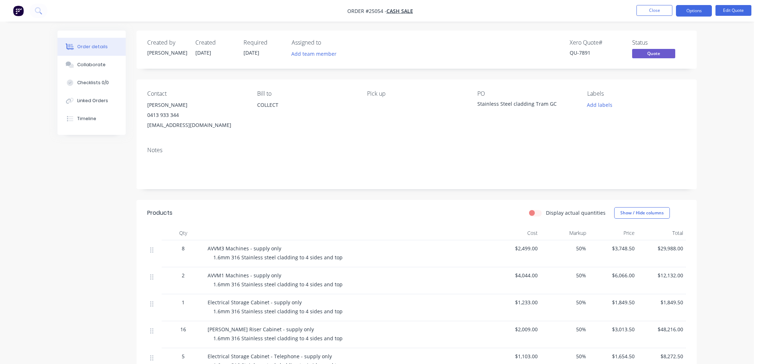
scroll to position [80, 0]
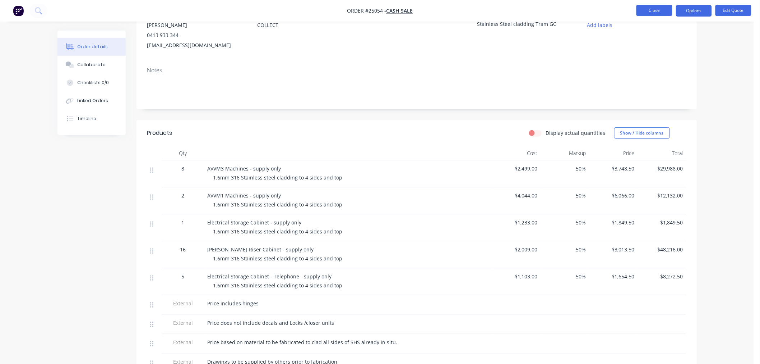
click at [648, 11] on button "Close" at bounding box center [655, 10] width 36 height 11
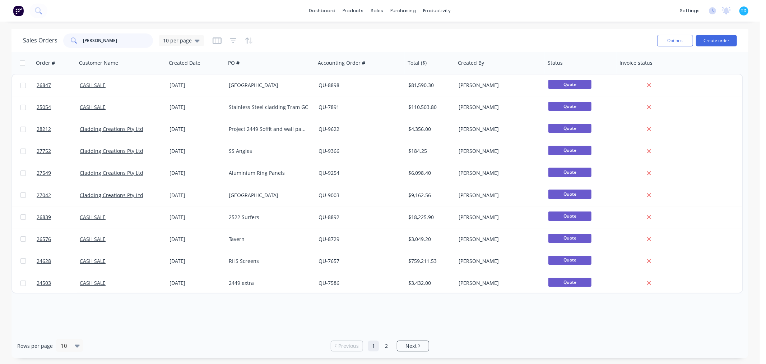
drag, startPoint x: 114, startPoint y: 41, endPoint x: 65, endPoint y: 42, distance: 48.9
click at [65, 42] on div "[PERSON_NAME]" at bounding box center [108, 40] width 90 height 14
type input "cnw"
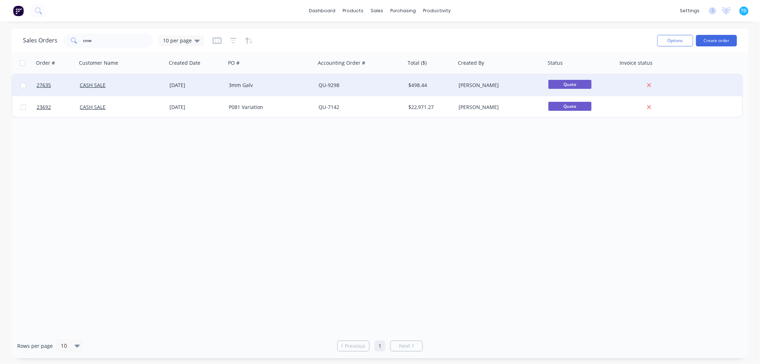
click at [236, 83] on div "3mm Galv" at bounding box center [269, 85] width 80 height 7
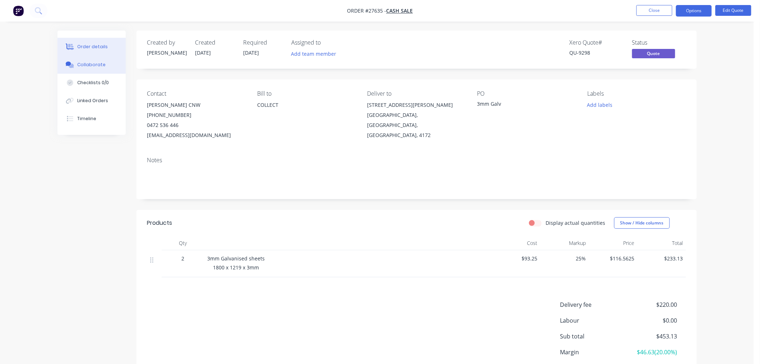
click at [93, 64] on div "Collaborate" at bounding box center [91, 64] width 28 height 6
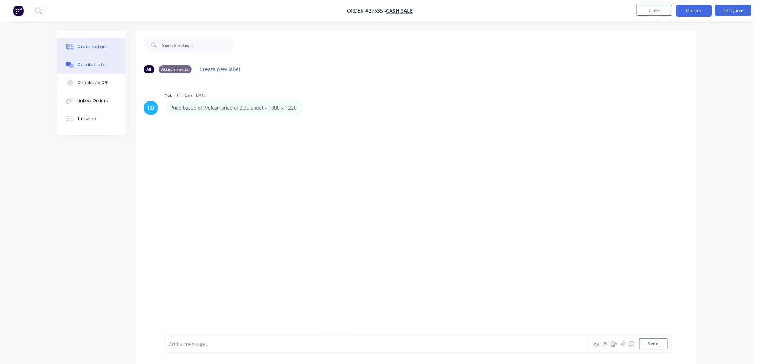
click at [105, 47] on button "Order details" at bounding box center [91, 47] width 68 height 18
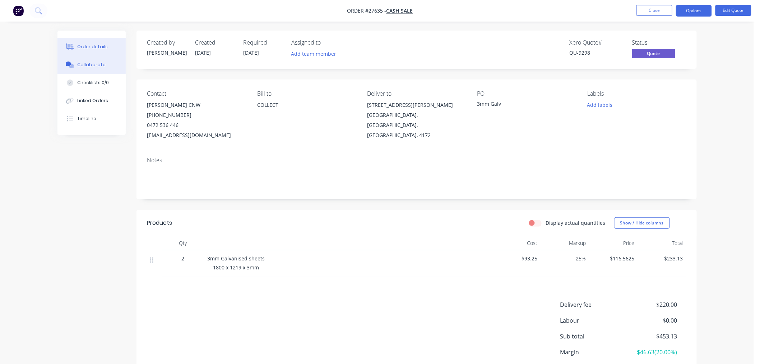
click at [97, 66] on div "Collaborate" at bounding box center [91, 64] width 28 height 6
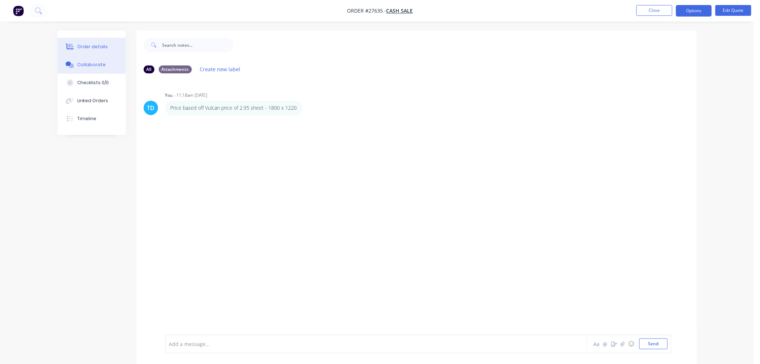
click at [80, 45] on div "Order details" at bounding box center [92, 46] width 31 height 6
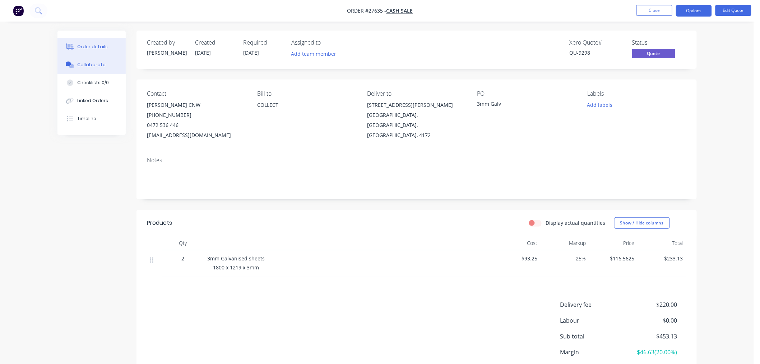
click at [94, 66] on div "Collaborate" at bounding box center [91, 64] width 28 height 6
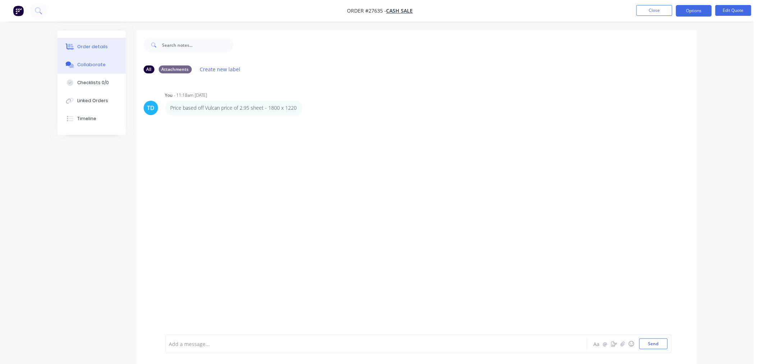
click at [91, 52] on button "Order details" at bounding box center [91, 47] width 68 height 18
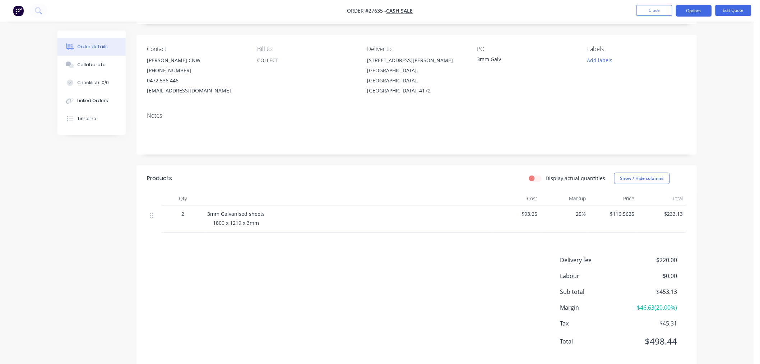
scroll to position [57, 0]
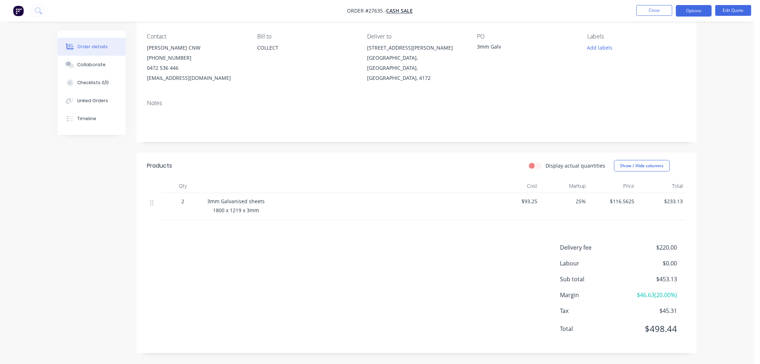
click at [501, 45] on div "3mm Galv" at bounding box center [522, 48] width 90 height 10
click at [728, 8] on button "Edit Quote" at bounding box center [734, 10] width 36 height 11
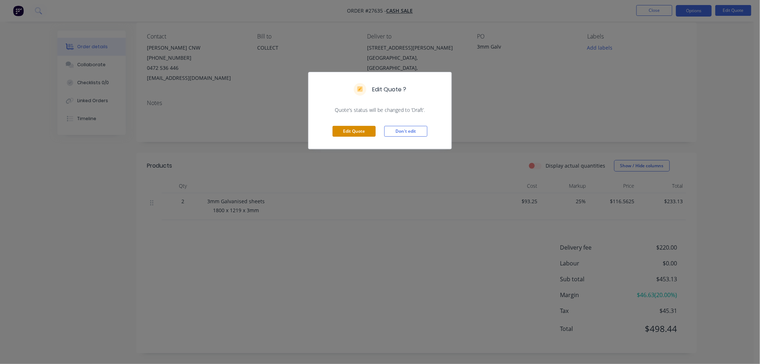
drag, startPoint x: 353, startPoint y: 129, endPoint x: 406, endPoint y: 112, distance: 55.7
click at [353, 128] on button "Edit Quote" at bounding box center [354, 131] width 43 height 11
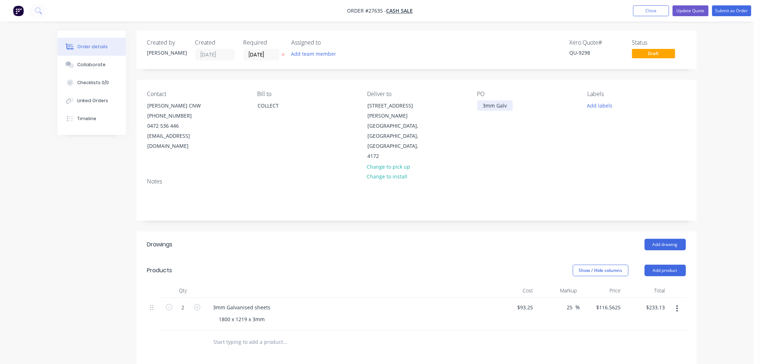
click at [508, 105] on div "3mm Galv" at bounding box center [495, 105] width 36 height 10
click at [516, 172] on div "Notes" at bounding box center [417, 196] width 560 height 48
click at [262, 51] on input "[DATE]" at bounding box center [261, 54] width 35 height 11
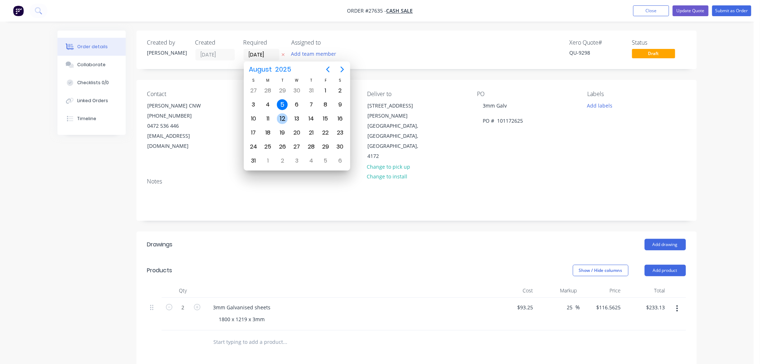
click at [286, 117] on div "12" at bounding box center [282, 118] width 11 height 11
type input "[DATE]"
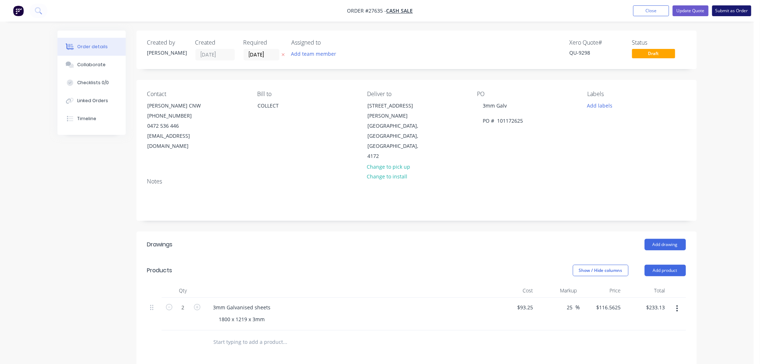
click at [738, 14] on button "Submit as Order" at bounding box center [731, 10] width 39 height 11
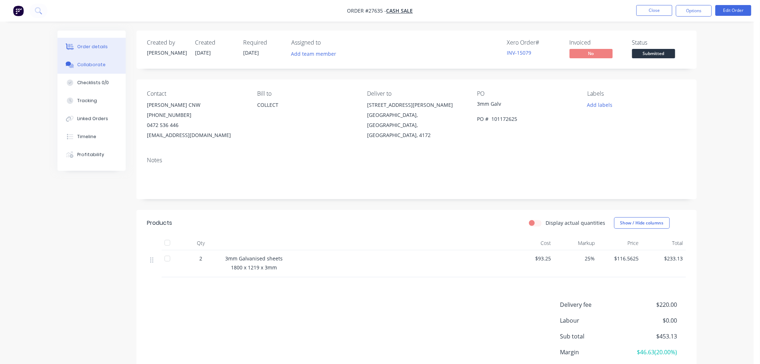
click at [91, 66] on div "Collaborate" at bounding box center [91, 64] width 28 height 6
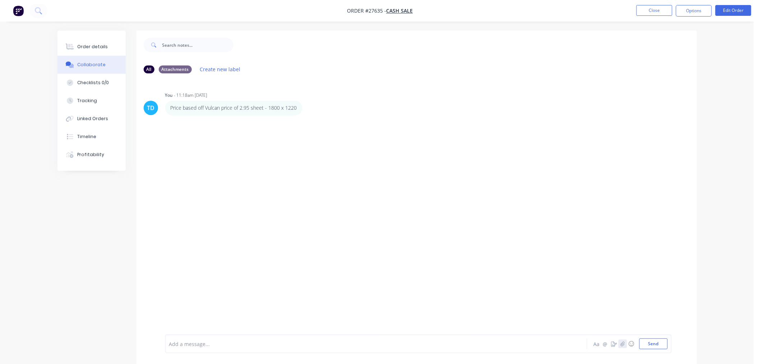
click at [624, 346] on icon "button" at bounding box center [622, 343] width 4 height 5
click at [657, 343] on button "Send" at bounding box center [653, 343] width 28 height 11
click at [71, 47] on icon at bounding box center [71, 47] width 6 height 6
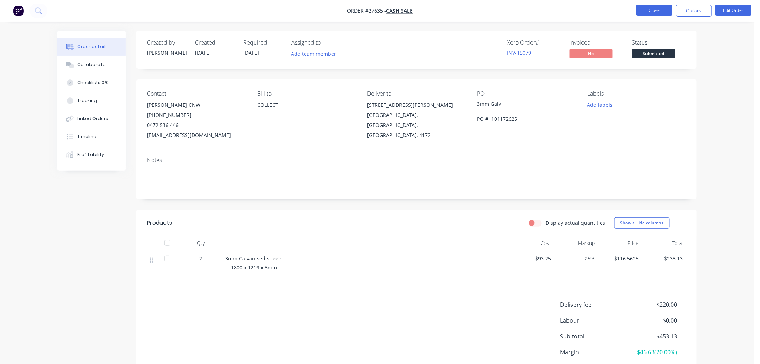
click at [659, 12] on button "Close" at bounding box center [655, 10] width 36 height 11
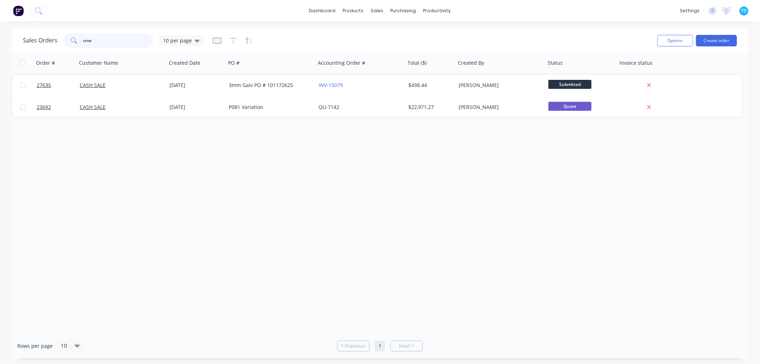
drag, startPoint x: 95, startPoint y: 42, endPoint x: 79, endPoint y: 42, distance: 16.2
click at [79, 42] on div "cnw" at bounding box center [108, 40] width 90 height 14
click at [723, 39] on button "Create order" at bounding box center [716, 40] width 41 height 11
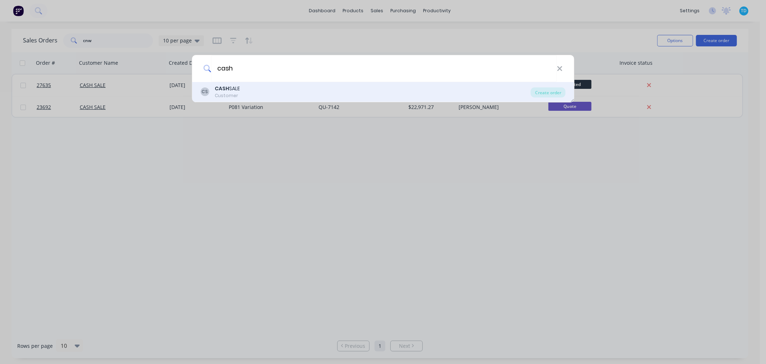
type input "cash"
click at [255, 97] on div "CS CASH SALE Customer" at bounding box center [365, 92] width 330 height 14
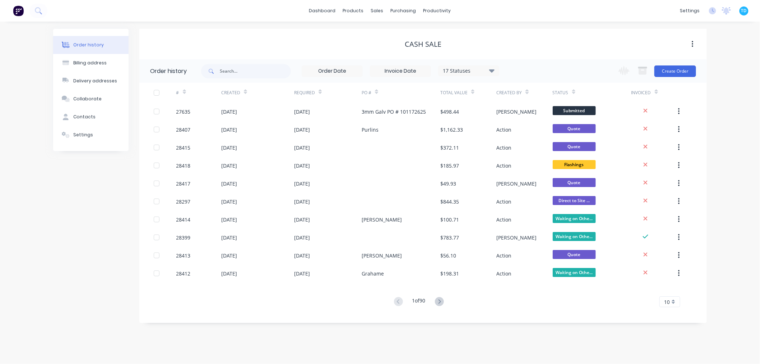
click at [674, 64] on div "Change order status Submitted In Production Flashings Site Work Ready for Picku…" at bounding box center [655, 70] width 82 height 23
click at [671, 78] on div "Change order status Submitted In Production Flashings Site Work Ready for Picku…" at bounding box center [655, 70] width 82 height 23
click at [669, 73] on button "Create Order" at bounding box center [675, 70] width 42 height 11
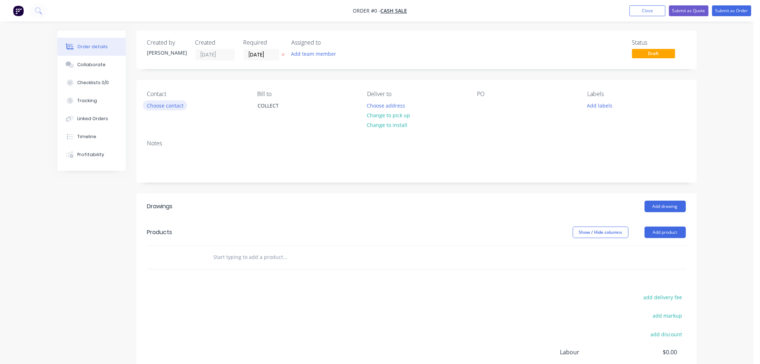
click at [161, 105] on button "Choose contact" at bounding box center [165, 105] width 44 height 10
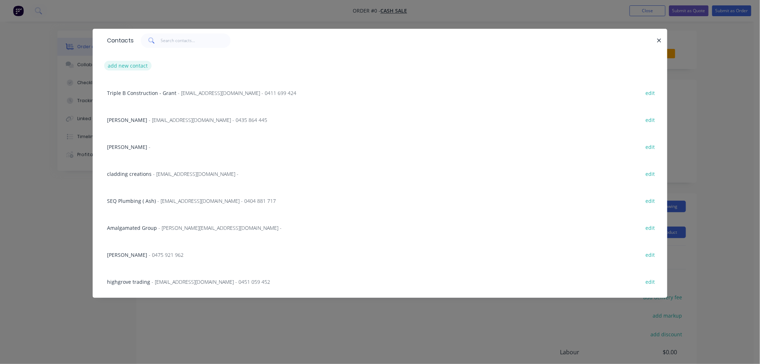
click at [141, 63] on button "add new contact" at bounding box center [127, 66] width 47 height 10
select select "AU"
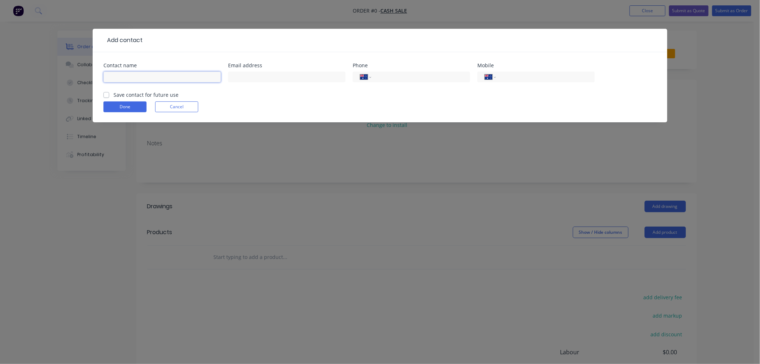
click at [156, 78] on input "text" at bounding box center [161, 76] width 117 height 11
click at [153, 78] on input "[PERSON_NAME]" at bounding box center [161, 76] width 117 height 11
type input "[PERSON_NAME]"
click at [148, 91] on label "Save contact for future use" at bounding box center [146, 95] width 65 height 8
click at [109, 91] on input "Save contact for future use" at bounding box center [106, 94] width 6 height 7
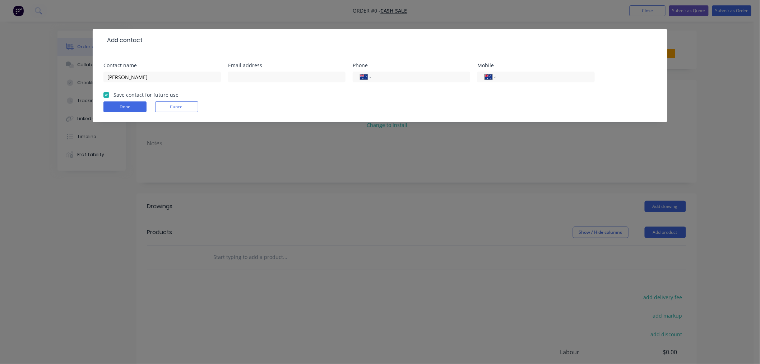
checkbox input "true"
click at [507, 73] on div "International [GEOGRAPHIC_DATA] [GEOGRAPHIC_DATA] [GEOGRAPHIC_DATA] [GEOGRAPHIC…" at bounding box center [535, 76] width 117 height 11
click at [508, 73] on input "tel" at bounding box center [544, 77] width 86 height 8
type input "0403 435 963"
click at [276, 74] on input "text" at bounding box center [286, 76] width 117 height 11
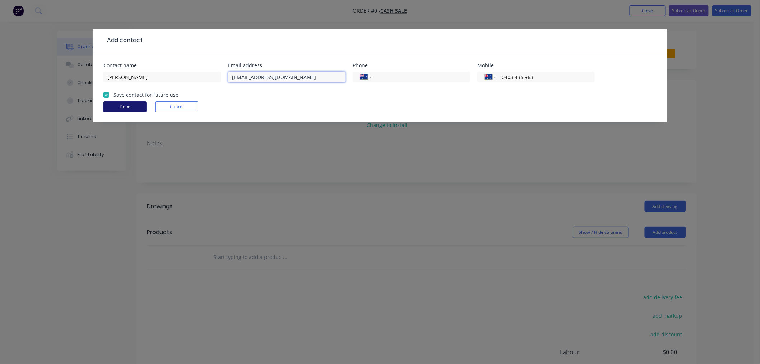
type input "[EMAIL_ADDRESS][DOMAIN_NAME]"
click at [130, 108] on button "Done" at bounding box center [124, 106] width 43 height 11
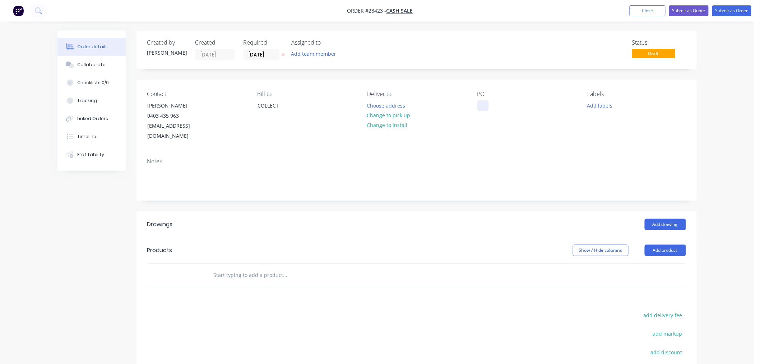
click at [486, 106] on div at bounding box center [482, 105] width 11 height 10
click at [395, 107] on button "Choose address" at bounding box center [386, 105] width 46 height 10
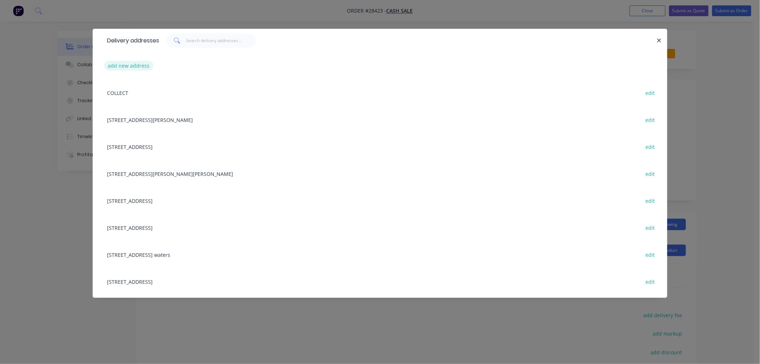
click at [132, 65] on button "add new address" at bounding box center [128, 66] width 49 height 10
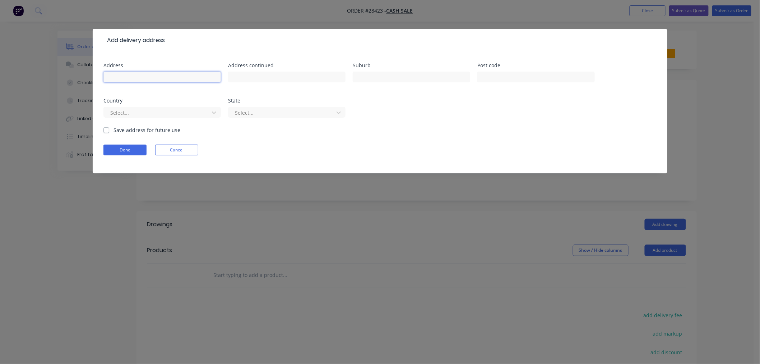
click at [159, 75] on input "text" at bounding box center [161, 76] width 117 height 11
type input "[STREET_ADDRESS]"
click at [367, 76] on input "text" at bounding box center [411, 76] width 117 height 11
type input "Moorooka"
click at [499, 79] on input "text" at bounding box center [535, 76] width 117 height 11
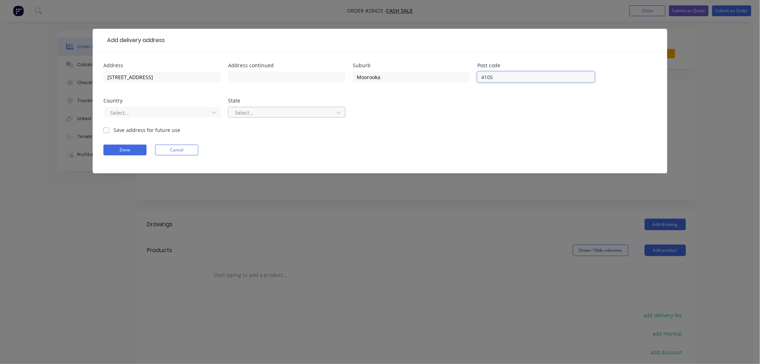
type input "4105"
click at [250, 112] on div at bounding box center [282, 112] width 96 height 9
click at [165, 114] on div at bounding box center [158, 112] width 96 height 9
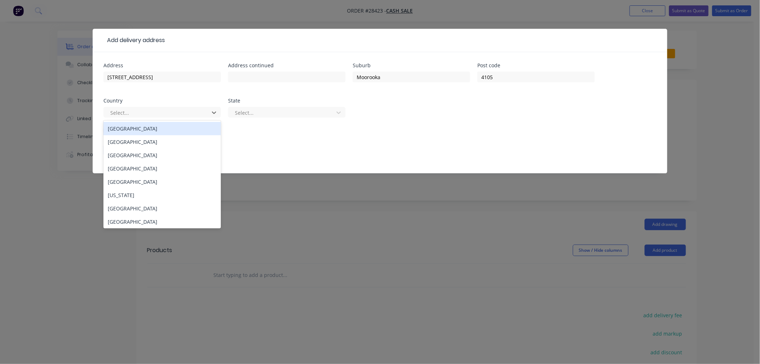
click at [134, 129] on div "[GEOGRAPHIC_DATA]" at bounding box center [161, 128] width 117 height 13
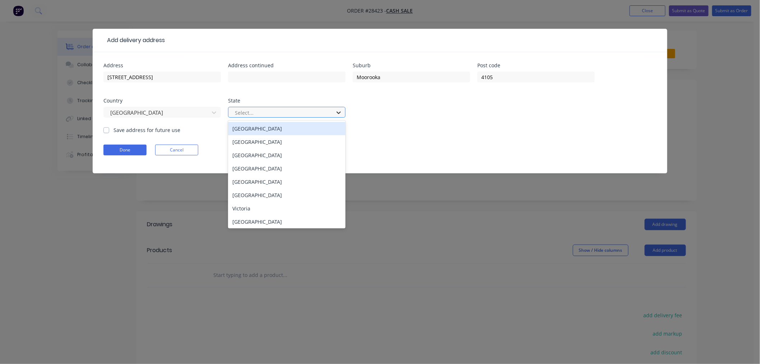
click at [343, 111] on div at bounding box center [338, 112] width 13 height 11
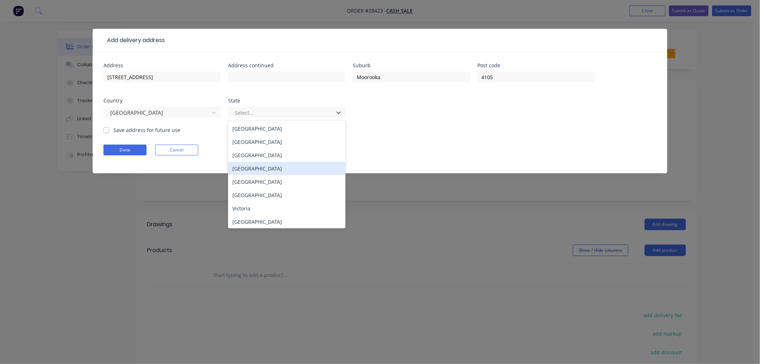
click at [255, 168] on div "[GEOGRAPHIC_DATA]" at bounding box center [286, 168] width 117 height 13
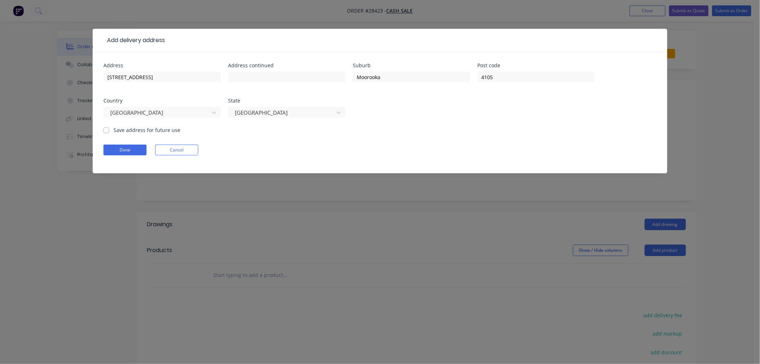
click at [131, 126] on label "Save address for future use" at bounding box center [147, 130] width 67 height 8
click at [109, 126] on input "Save address for future use" at bounding box center [106, 129] width 6 height 7
checkbox input "true"
click at [128, 150] on button "Done" at bounding box center [124, 149] width 43 height 11
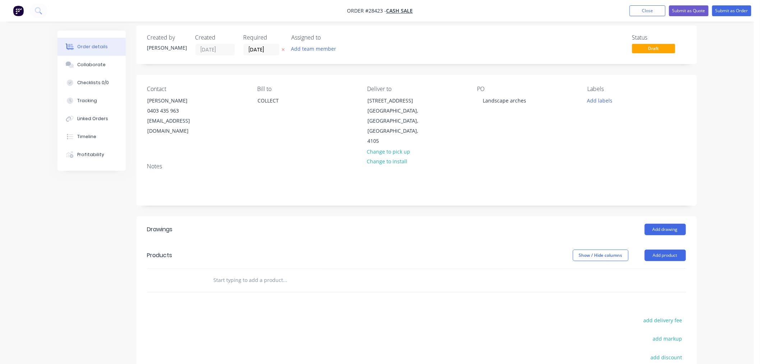
scroll to position [97, 0]
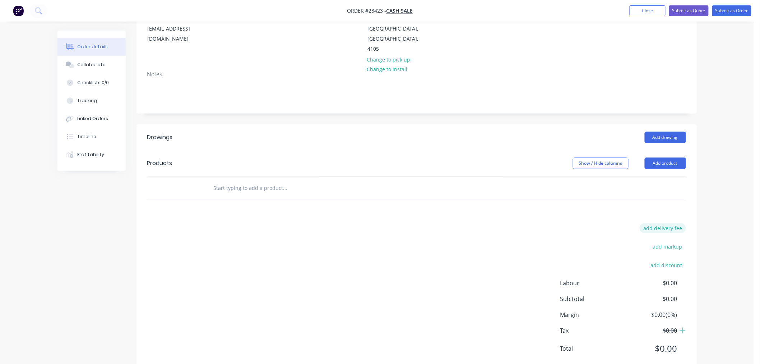
click at [672, 223] on button "add delivery fee" at bounding box center [663, 228] width 46 height 10
type input "220"
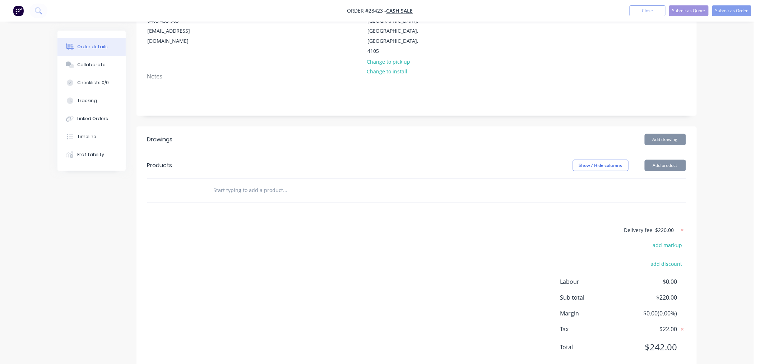
click at [520, 232] on div "Delivery fee $220.00 add markup add discount Labour $0.00 Sub total $220.00 Mar…" at bounding box center [416, 292] width 539 height 135
click at [673, 161] on button "Add product" at bounding box center [665, 166] width 41 height 11
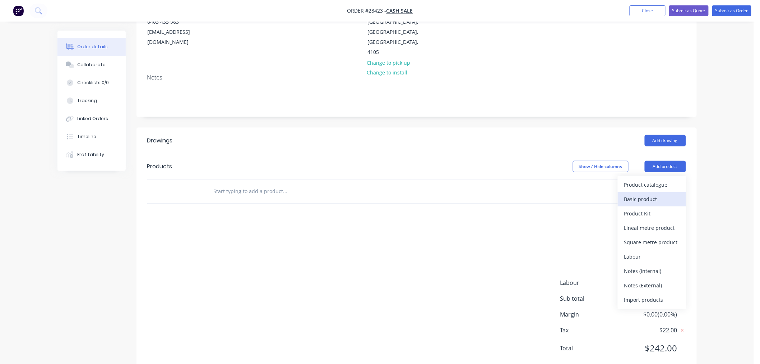
click at [645, 194] on div "Basic product" at bounding box center [651, 199] width 55 height 10
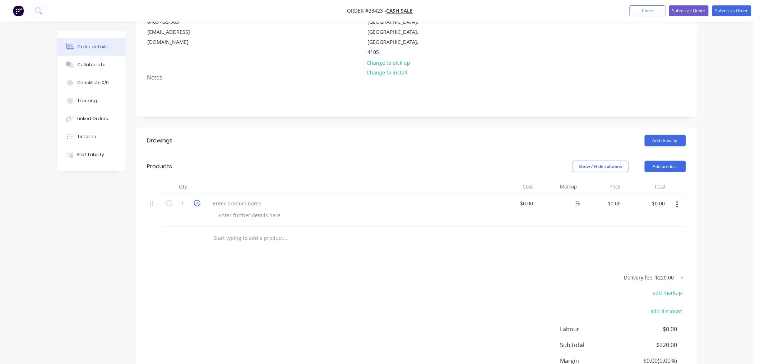
click at [196, 200] on icon "button" at bounding box center [197, 203] width 6 height 6
type input "3"
click at [534, 198] on input at bounding box center [527, 203] width 17 height 10
type input "$945.55"
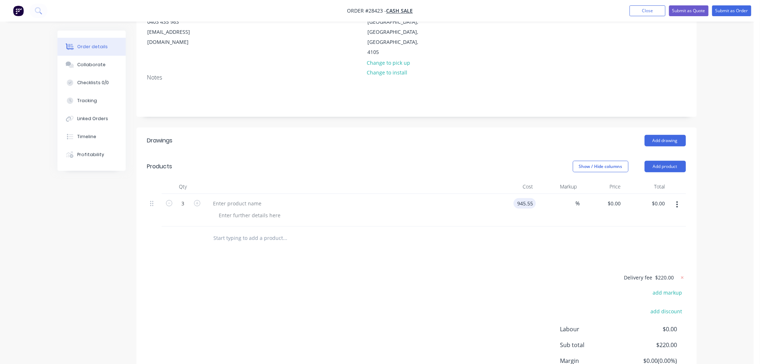
type input "$945.55"
type input "$2,836.65"
click at [452, 226] on div at bounding box center [334, 237] width 259 height 23
click at [232, 198] on div at bounding box center [238, 203] width 60 height 10
click at [245, 210] on div at bounding box center [249, 215] width 73 height 10
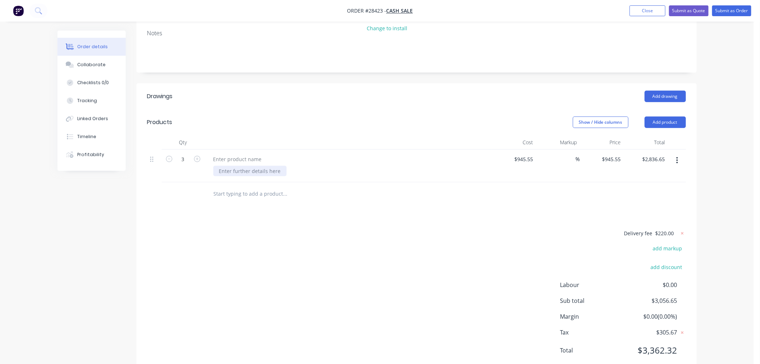
scroll to position [140, 0]
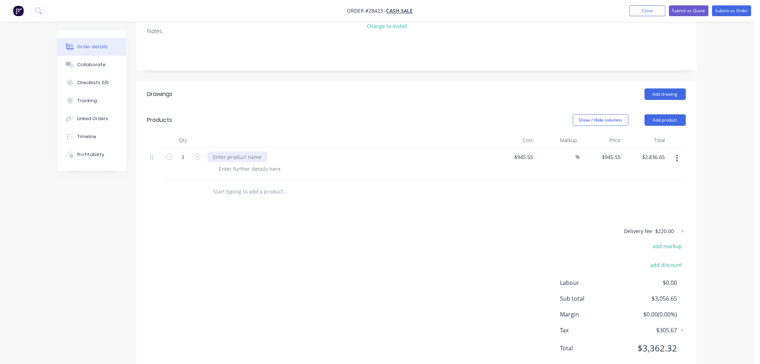
click at [235, 152] on div at bounding box center [238, 157] width 60 height 10
click at [237, 163] on div at bounding box center [249, 168] width 73 height 10
click at [251, 163] on div at bounding box center [249, 168] width 73 height 10
click at [218, 163] on div "Powdercoated Arch as per Drawing" at bounding box center [261, 168] width 96 height 10
click at [252, 163] on div "Black Powdercoated Arch as per Drawing" at bounding box center [268, 168] width 110 height 10
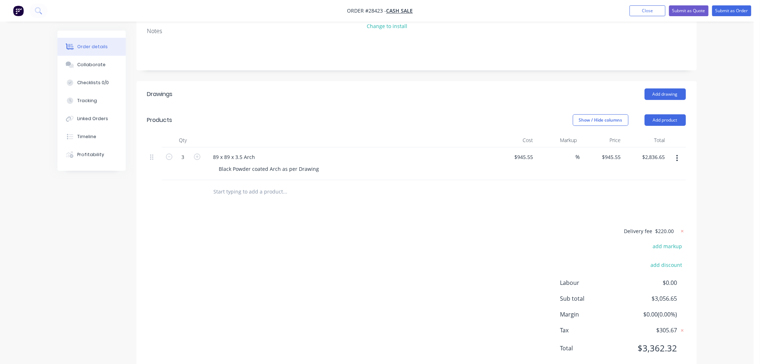
click at [324, 193] on div "Drawings Add drawing Products Show / Hide columns Add product Qty Cost Markup P…" at bounding box center [417, 226] width 560 height 291
click at [672, 114] on button "Add product" at bounding box center [665, 119] width 41 height 11
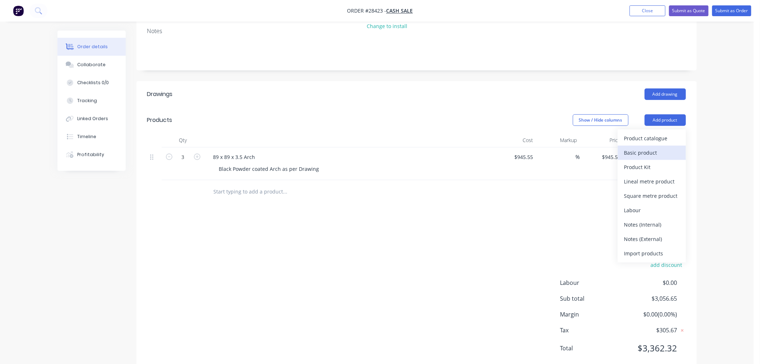
click at [657, 147] on div "Basic product" at bounding box center [651, 152] width 55 height 10
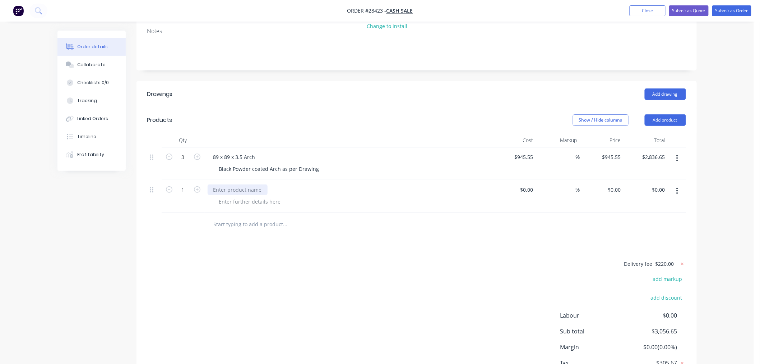
click at [220, 184] on div at bounding box center [238, 189] width 60 height 10
click at [244, 196] on div at bounding box center [249, 201] width 73 height 10
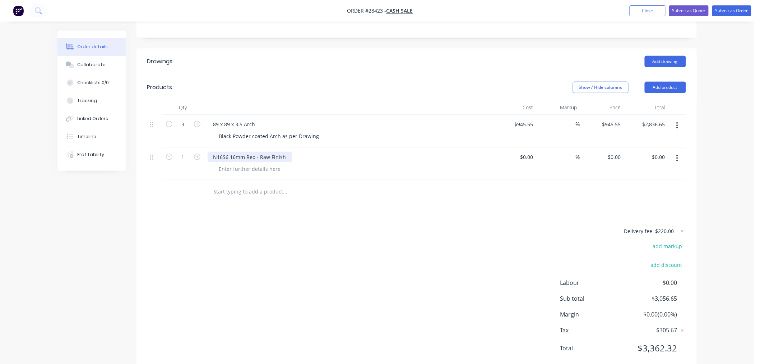
click at [255, 152] on div "N16S6 16mm Reo - Raw Finish" at bounding box center [250, 157] width 84 height 10
click at [262, 163] on div at bounding box center [249, 168] width 73 height 10
click at [260, 163] on div at bounding box center [249, 168] width 73 height 10
click at [352, 184] on input "text" at bounding box center [285, 191] width 144 height 14
click at [186, 152] on input "1" at bounding box center [183, 157] width 19 height 11
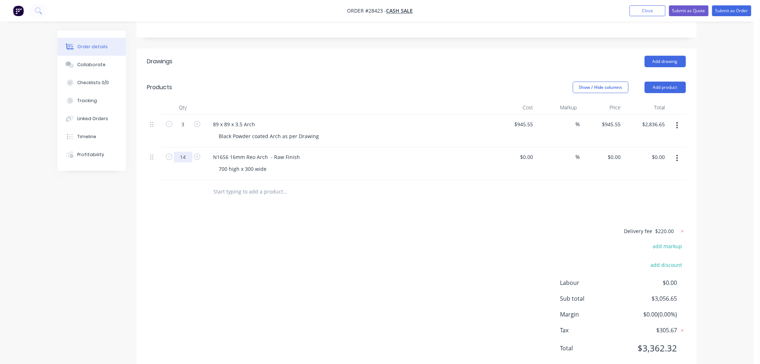
type input "14"
click at [676, 152] on button "button" at bounding box center [677, 158] width 17 height 13
click at [662, 186] on div "Duplicate" at bounding box center [651, 191] width 55 height 10
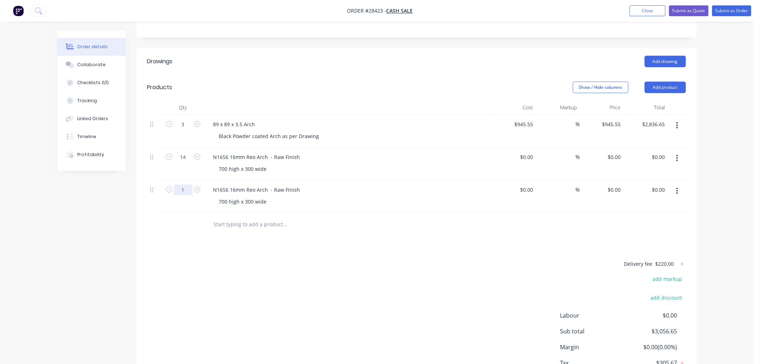
click at [186, 184] on input "1" at bounding box center [183, 189] width 19 height 11
type input "7"
click at [299, 188] on div "N16S6 16mm Reo Arch - Raw Finish 700 high x 300 wide" at bounding box center [348, 196] width 287 height 33
click at [247, 196] on div "700 high x 300 wide" at bounding box center [242, 201] width 59 height 10
click at [223, 196] on div "700 high x 200 wide" at bounding box center [242, 201] width 59 height 10
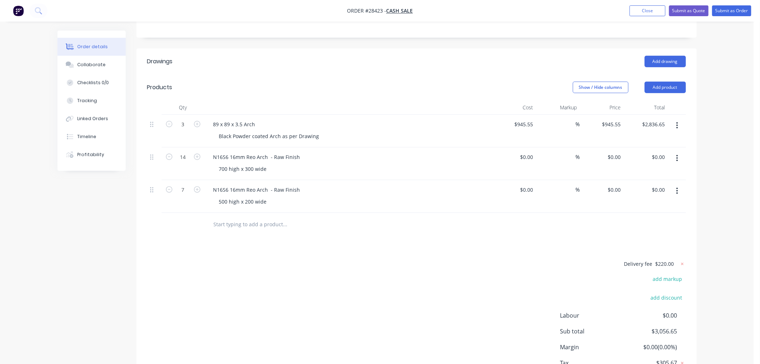
click at [383, 268] on div "Delivery fee $220.00 add markup add discount Labour $0.00 Sub total $3,056.65 M…" at bounding box center [416, 326] width 539 height 135
click at [531, 184] on input at bounding box center [527, 189] width 17 height 10
type input "40.5"
type input "$40.50"
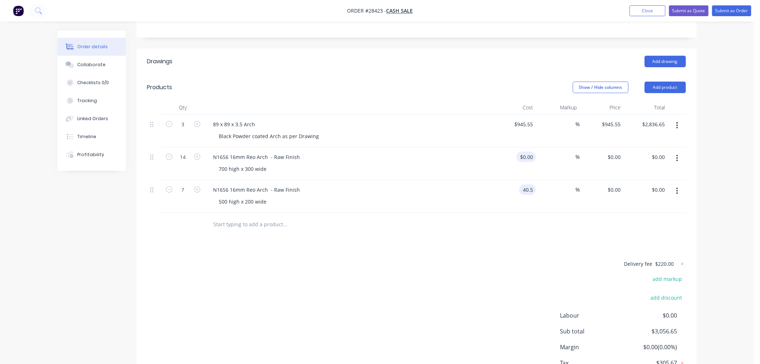
type input "$283.50"
click at [529, 152] on input at bounding box center [527, 157] width 17 height 10
type input "$42.50"
type input "$595.00"
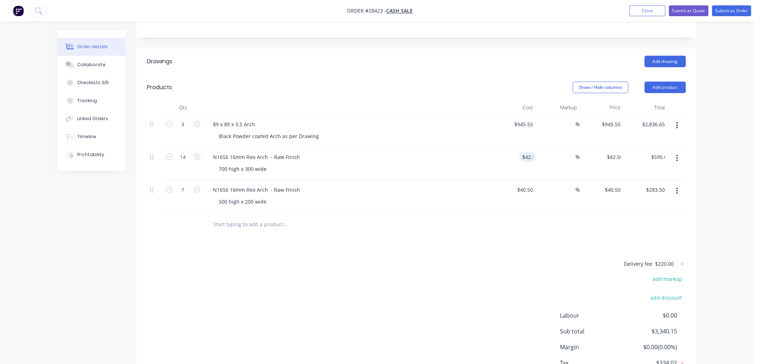
click at [512, 232] on div "Drawings Add drawing Products Show / Hide columns Add product Qty Cost Markup P…" at bounding box center [417, 226] width 560 height 356
click at [675, 184] on button "button" at bounding box center [677, 190] width 17 height 13
click at [642, 219] on div "Duplicate" at bounding box center [651, 224] width 55 height 10
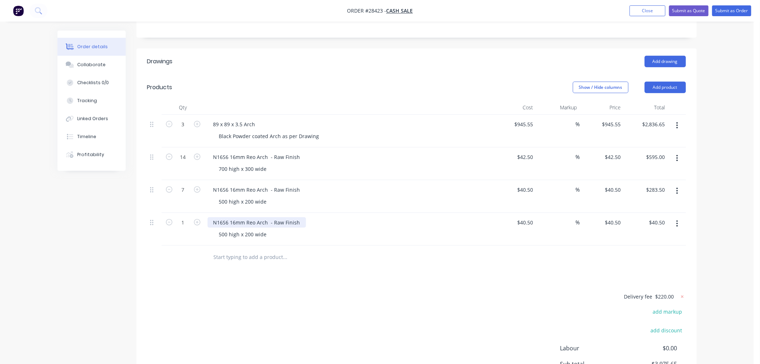
click at [268, 217] on div "N16S6 16mm Reo Arch - Raw Finish" at bounding box center [257, 222] width 98 height 10
click at [347, 250] on input "text" at bounding box center [285, 257] width 144 height 14
drag, startPoint x: 252, startPoint y: 213, endPoint x: 246, endPoint y: 216, distance: 6.9
click at [246, 229] on div "500 high x 200 wide" at bounding box center [242, 234] width 59 height 10
drag, startPoint x: 226, startPoint y: 212, endPoint x: 218, endPoint y: 214, distance: 8.1
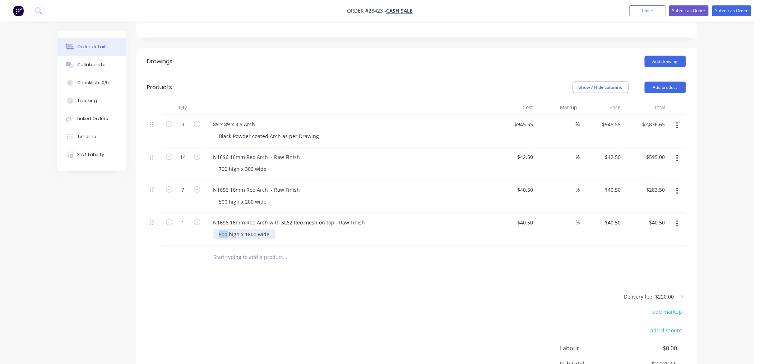
click at [218, 229] on div "500 high x 1800 wide" at bounding box center [244, 234] width 62 height 10
click at [274, 229] on div "3060 high x 1800 wide" at bounding box center [245, 234] width 65 height 10
drag, startPoint x: 447, startPoint y: 285, endPoint x: 467, endPoint y: 270, distance: 25.4
click at [448, 292] on div "Delivery fee $220.00 add markup add discount Labour $0.00 Sub total $3,975.65 M…" at bounding box center [416, 359] width 539 height 135
click at [534, 217] on input "40.5" at bounding box center [526, 222] width 19 height 10
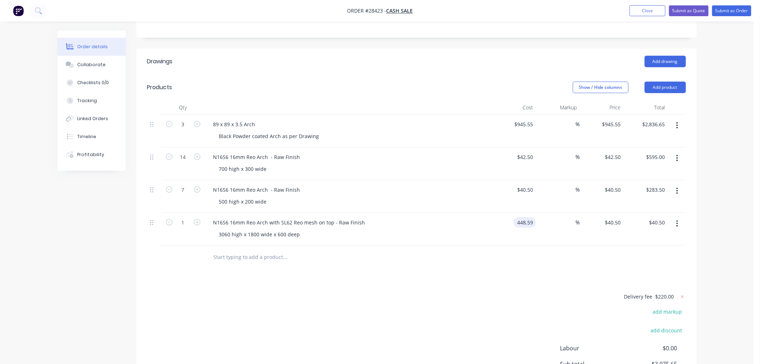
type input "$448.59"
click at [541, 245] on div at bounding box center [416, 256] width 539 height 23
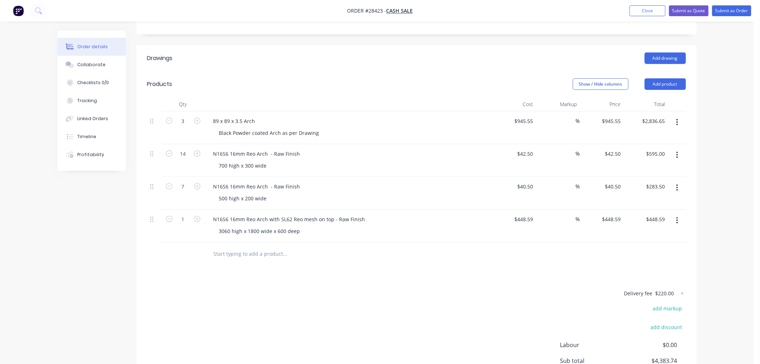
scroll to position [158, 0]
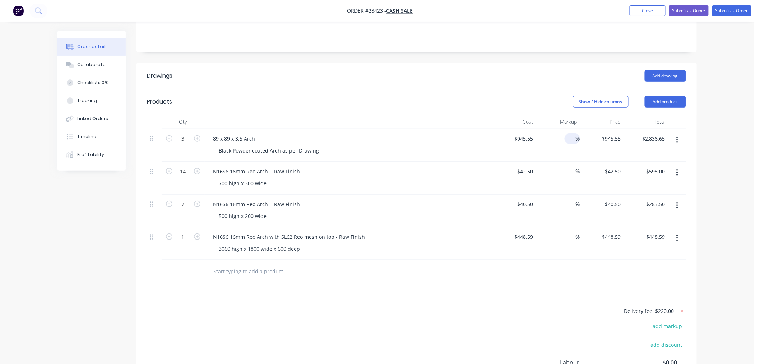
click at [570, 133] on input at bounding box center [572, 138] width 8 height 10
type input "30"
type input "$1,229.215"
type input "$3,687.65"
click at [572, 166] on input at bounding box center [572, 171] width 8 height 10
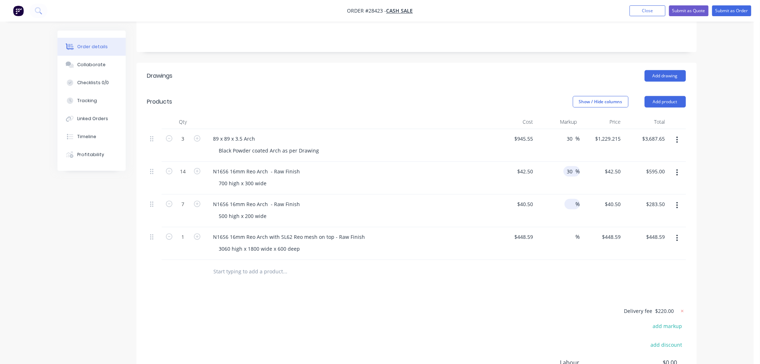
type input "30"
type input "$55.25"
type input "$773.50"
click at [569, 199] on input at bounding box center [572, 204] width 8 height 10
type input "30"
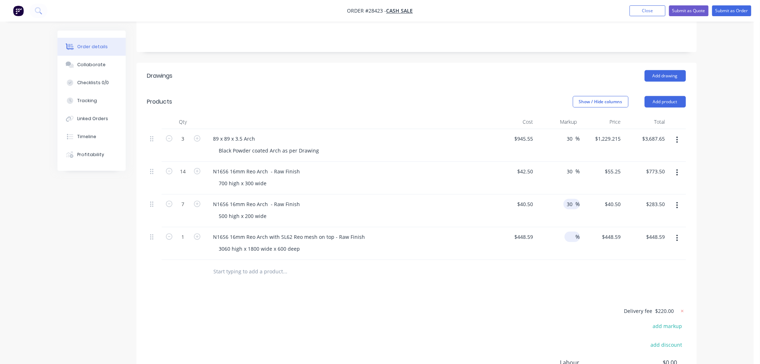
type input "$52.65"
type input "$368.55"
click at [570, 231] on input at bounding box center [572, 236] width 8 height 10
type input "30"
type input "$583.167"
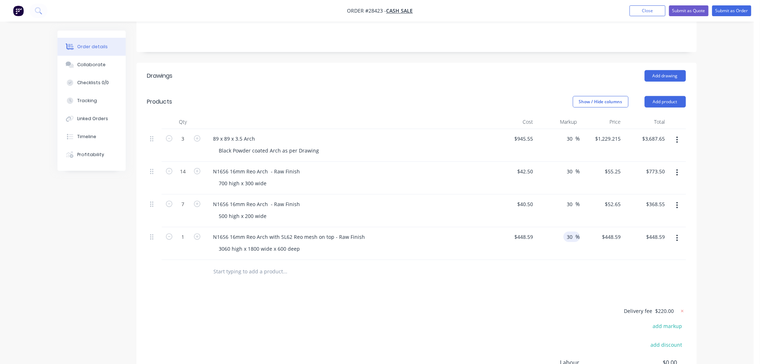
type input "$583.17"
click at [563, 260] on div at bounding box center [416, 271] width 539 height 23
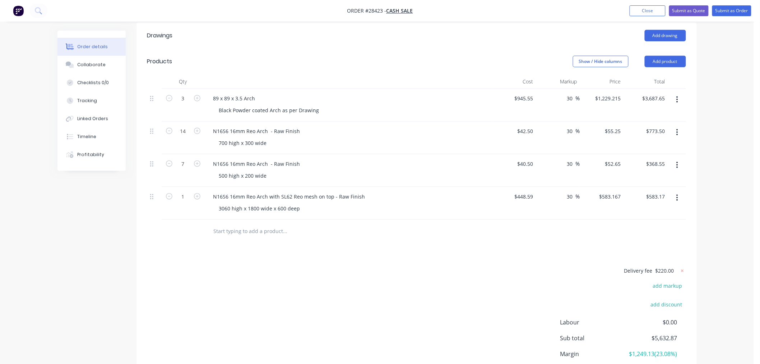
scroll to position [119, 0]
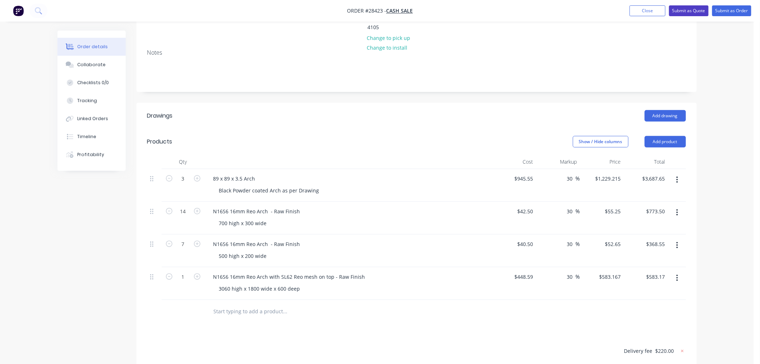
click at [692, 12] on button "Submit as Quote" at bounding box center [689, 10] width 40 height 11
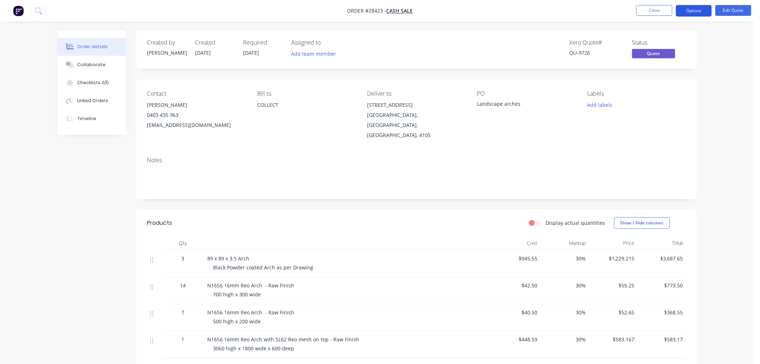
click at [696, 8] on button "Options" at bounding box center [694, 10] width 36 height 11
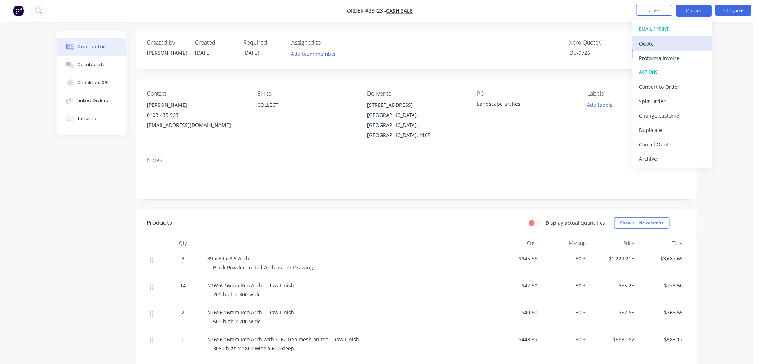
click at [673, 46] on div "Quote" at bounding box center [672, 43] width 66 height 10
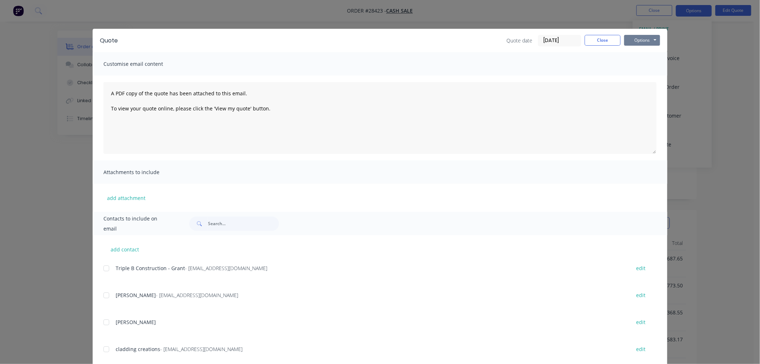
click at [647, 44] on button "Options" at bounding box center [642, 40] width 36 height 11
click at [631, 62] on button "Print" at bounding box center [647, 65] width 46 height 12
click at [606, 38] on button "Close" at bounding box center [603, 40] width 36 height 11
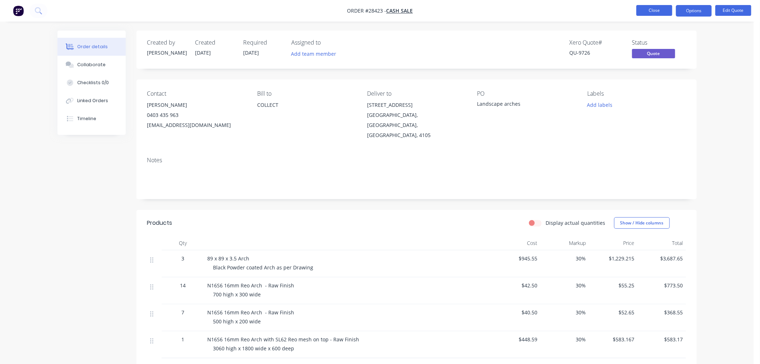
click at [645, 15] on button "Close" at bounding box center [655, 10] width 36 height 11
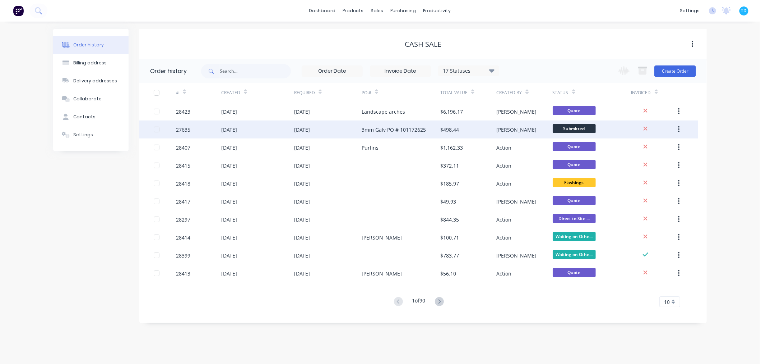
click at [379, 133] on div "3mm Galv PO # 101172625" at bounding box center [401, 129] width 79 height 18
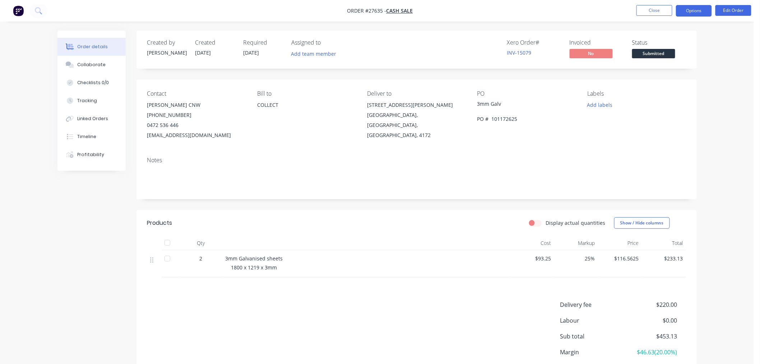
click at [702, 14] on button "Options" at bounding box center [694, 10] width 36 height 11
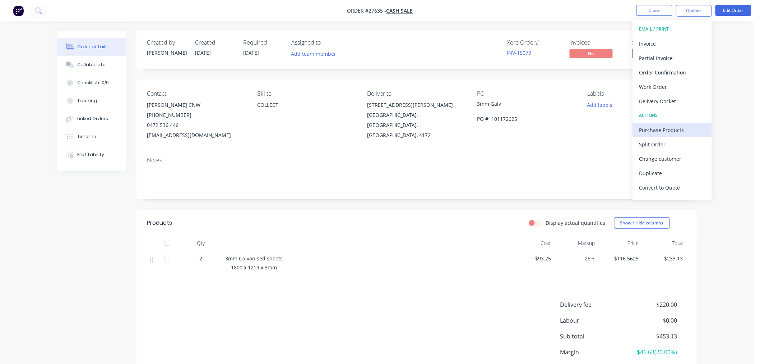
click at [670, 134] on div "Purchase Products" at bounding box center [672, 130] width 66 height 10
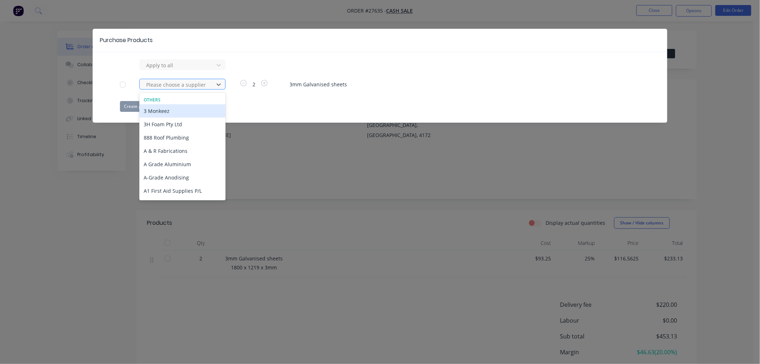
click at [166, 86] on div at bounding box center [177, 84] width 65 height 9
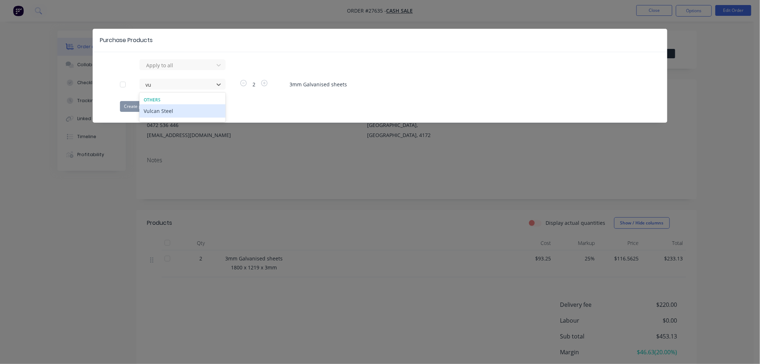
type input "vul"
drag, startPoint x: 169, startPoint y: 110, endPoint x: 175, endPoint y: 110, distance: 6.5
click at [169, 110] on div "Vulcan Steel" at bounding box center [182, 110] width 86 height 13
click at [147, 104] on button "Create purchase(s)" at bounding box center [143, 106] width 46 height 11
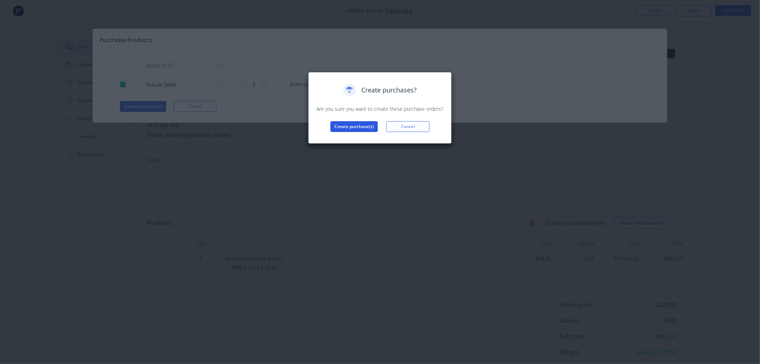
click at [365, 126] on button "Create purchase(s)" at bounding box center [353, 126] width 47 height 11
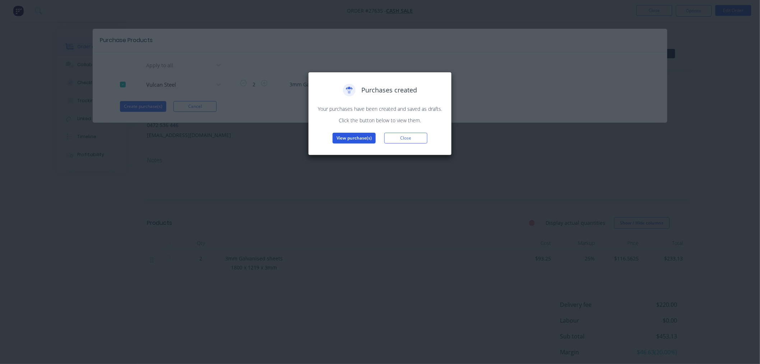
click at [342, 142] on button "View purchase(s)" at bounding box center [354, 138] width 43 height 11
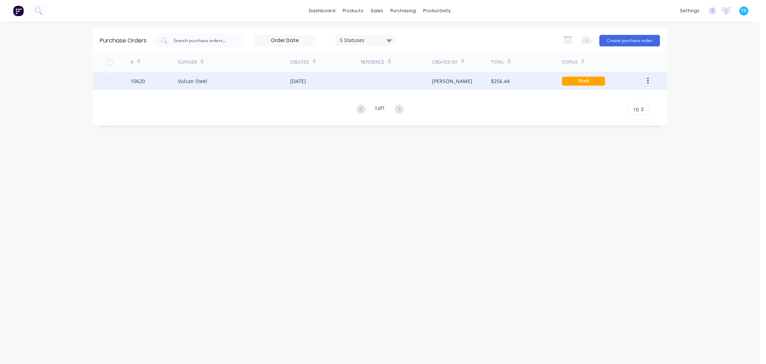
click at [183, 81] on div "Vulcan Steel" at bounding box center [192, 81] width 29 height 8
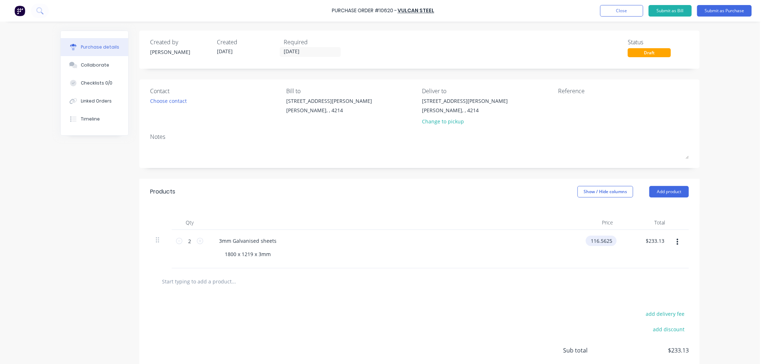
click at [609, 241] on input "116.5625" at bounding box center [600, 240] width 28 height 10
drag, startPoint x: 613, startPoint y: 240, endPoint x: 584, endPoint y: 242, distance: 29.2
click at [586, 242] on div "$116.5625 $116.5625" at bounding box center [601, 240] width 31 height 10
click at [607, 241] on input "116.5625" at bounding box center [600, 240] width 28 height 10
type input "1"
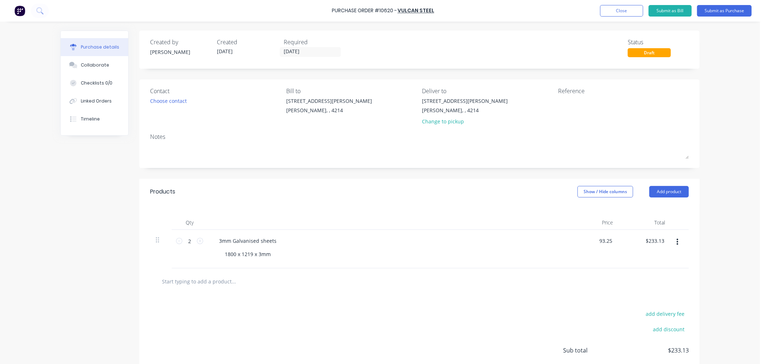
type input "$93.25"
type input "$186.50"
click at [602, 288] on div at bounding box center [419, 281] width 527 height 14
click at [657, 311] on button "add delivery fee" at bounding box center [665, 313] width 47 height 9
type input "$50.00"
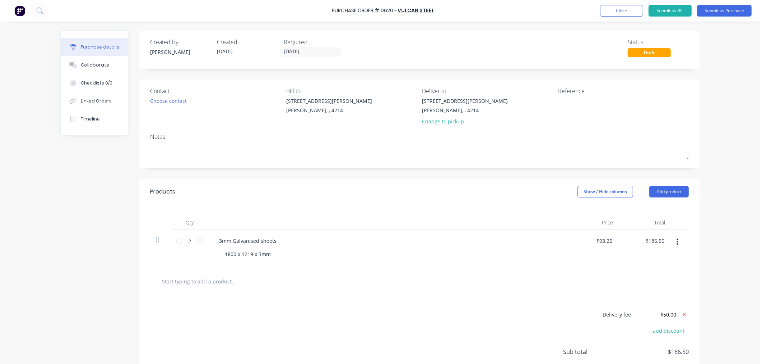
click at [496, 307] on div "Delivery fee $50.00 add discount Sub total $186.50 Tax $18.65 Total $205.15" at bounding box center [419, 354] width 560 height 120
click at [712, 10] on button "Submit as Purchase" at bounding box center [724, 10] width 55 height 11
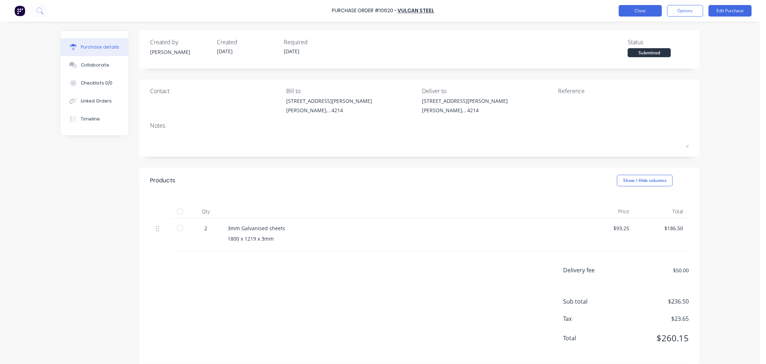
click at [628, 10] on button "Close" at bounding box center [640, 10] width 43 height 11
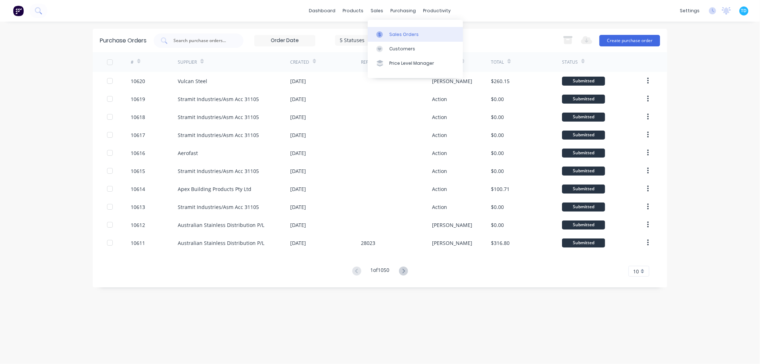
click at [386, 34] on div at bounding box center [381, 34] width 11 height 6
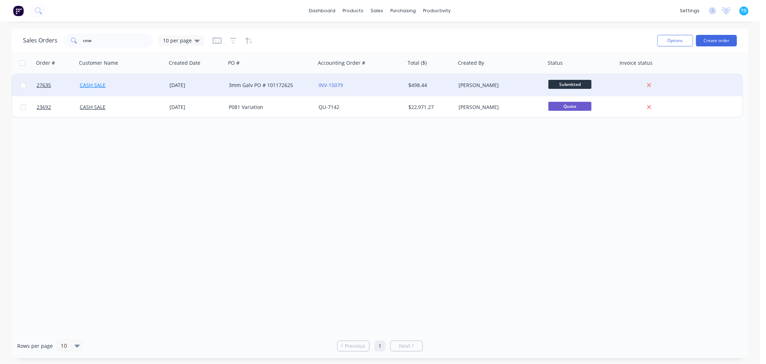
click at [101, 84] on link "CASH SALE" at bounding box center [93, 85] width 26 height 7
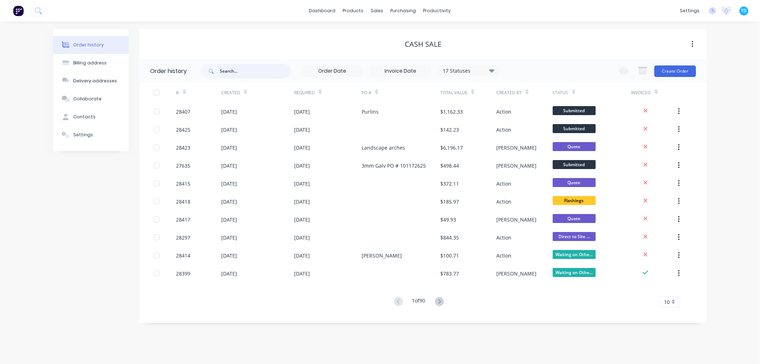
click at [242, 69] on input "text" at bounding box center [255, 71] width 71 height 14
type input "cnw"
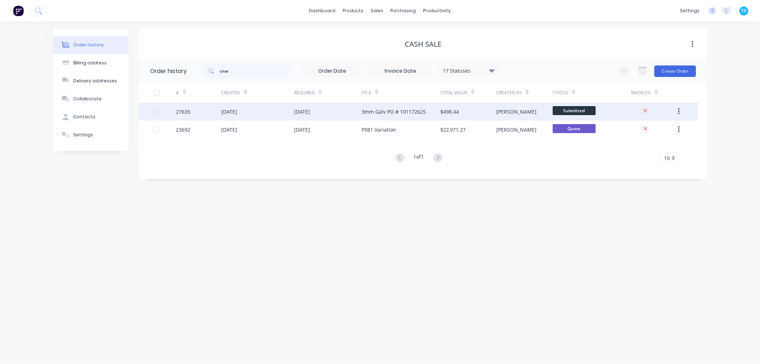
click at [338, 112] on div "[DATE]" at bounding box center [328, 111] width 68 height 18
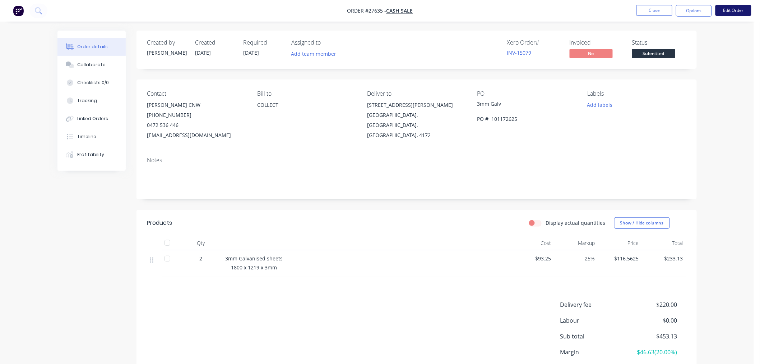
click at [726, 13] on button "Edit Order" at bounding box center [734, 10] width 36 height 11
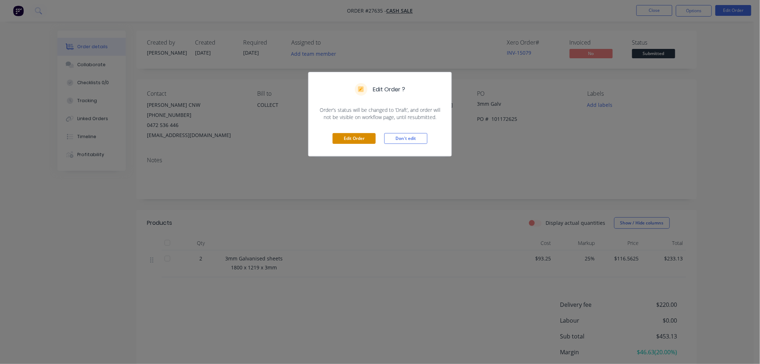
click at [364, 137] on button "Edit Order" at bounding box center [354, 138] width 43 height 11
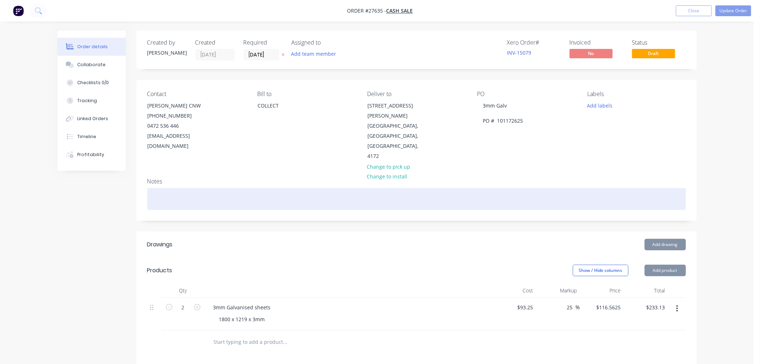
click at [172, 188] on div at bounding box center [416, 199] width 539 height 22
click at [180, 188] on div "Vulcan Steel # 10620" at bounding box center [416, 199] width 539 height 22
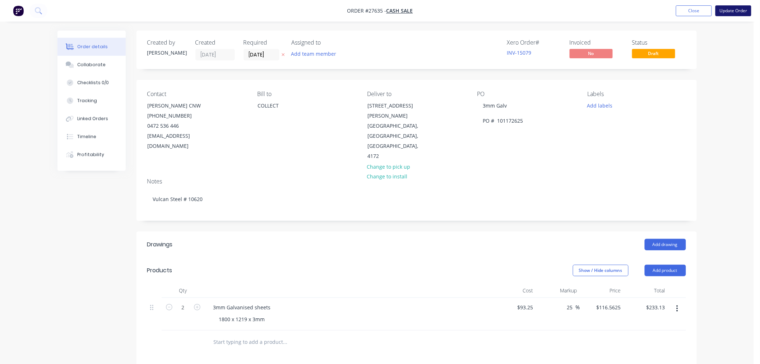
click at [735, 12] on button "Update Order" at bounding box center [734, 10] width 36 height 11
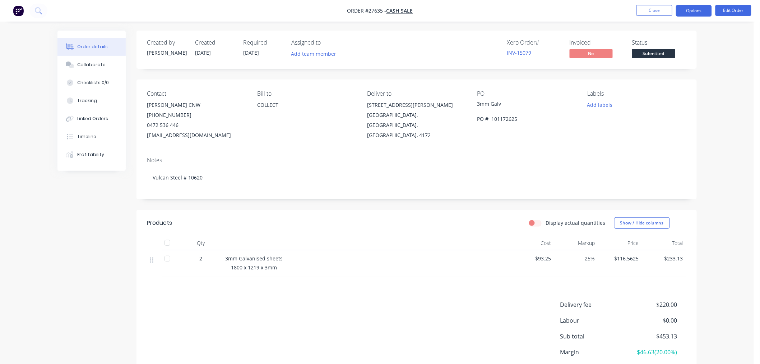
click at [706, 9] on button "Options" at bounding box center [694, 10] width 36 height 11
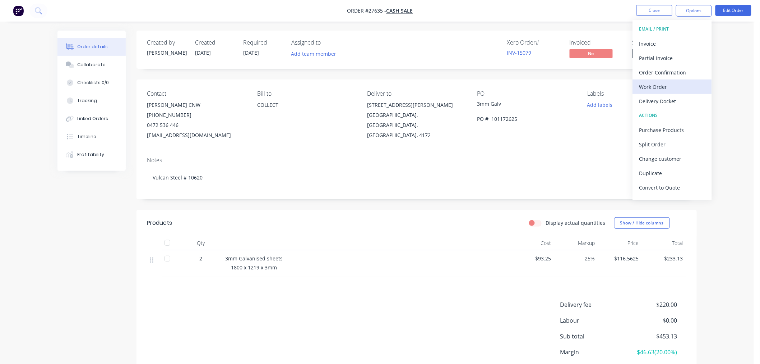
click at [658, 84] on div "Work Order" at bounding box center [672, 87] width 66 height 10
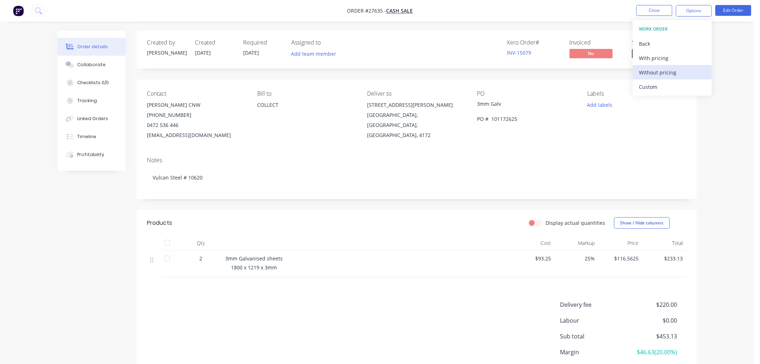
click at [657, 68] on div "Without pricing" at bounding box center [672, 72] width 66 height 10
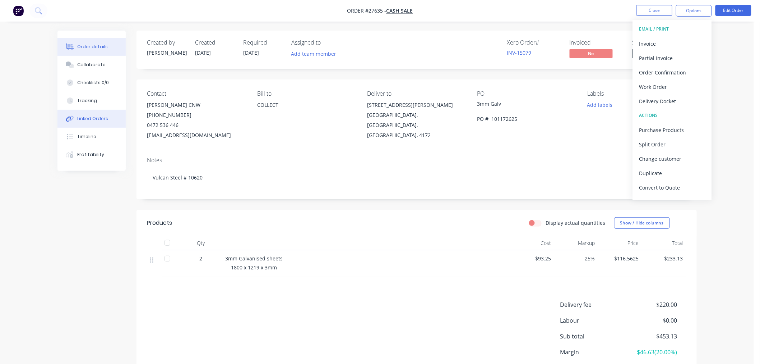
click at [81, 115] on div "Linked Orders" at bounding box center [92, 118] width 31 height 6
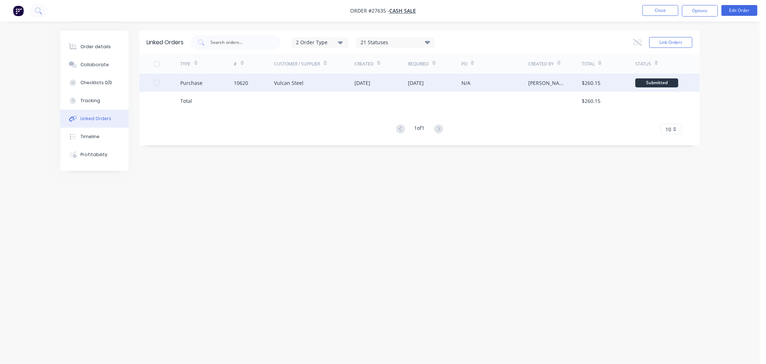
click at [597, 84] on div "$260.15" at bounding box center [591, 83] width 19 height 8
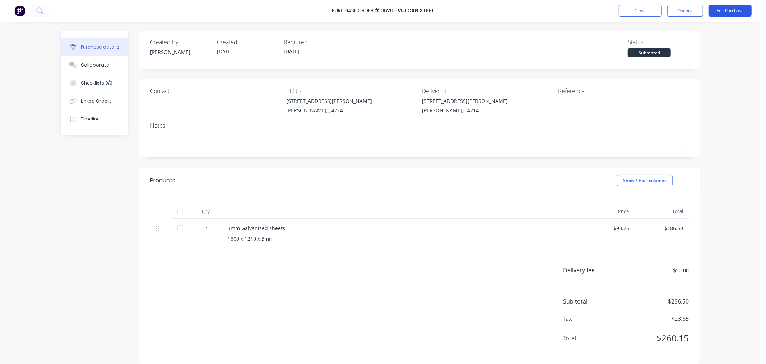
click at [733, 6] on button "Edit Purchase" at bounding box center [730, 10] width 43 height 11
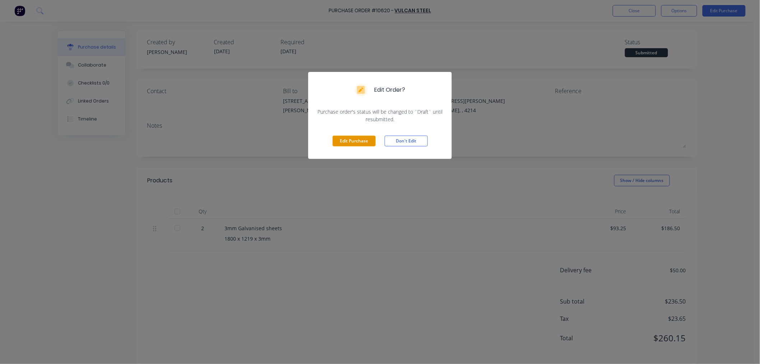
click at [361, 141] on button "Edit Purchase" at bounding box center [354, 140] width 43 height 11
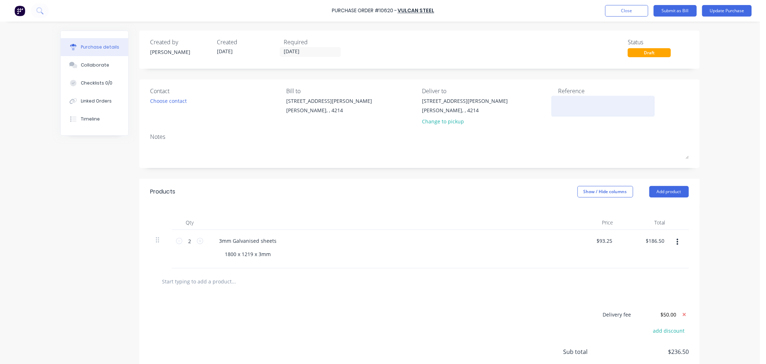
click at [575, 103] on textarea at bounding box center [603, 105] width 90 height 16
click at [102, 102] on div "Linked Orders" at bounding box center [96, 101] width 31 height 6
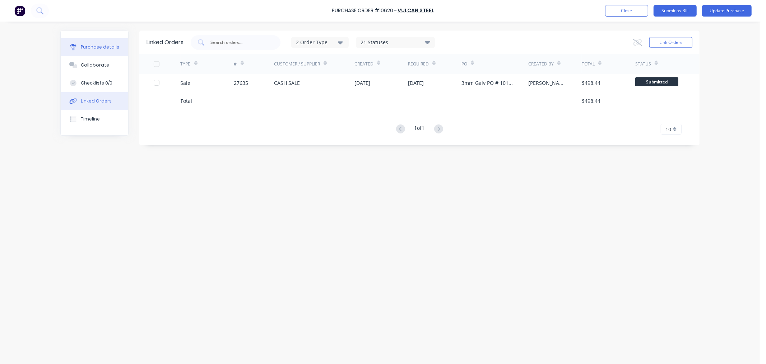
click at [96, 51] on button "Purchase details" at bounding box center [95, 47] width 68 height 18
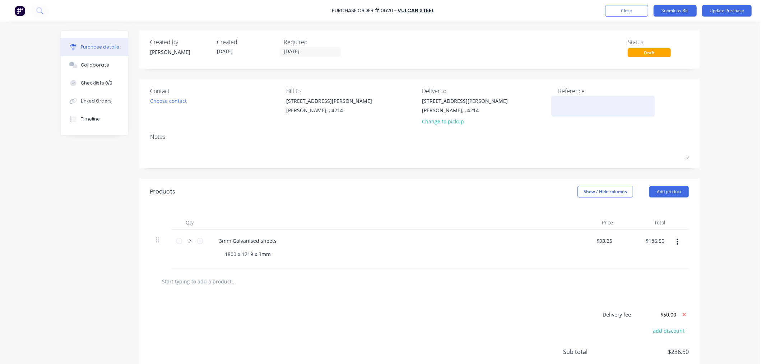
click at [575, 102] on textarea at bounding box center [603, 105] width 90 height 16
type textarea "x"
type textarea "2"
type textarea "x"
type textarea "27"
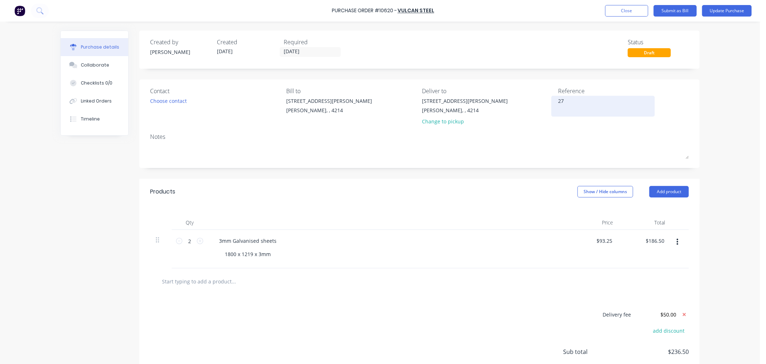
type textarea "x"
type textarea "276"
type textarea "x"
type textarea "2763"
type textarea "x"
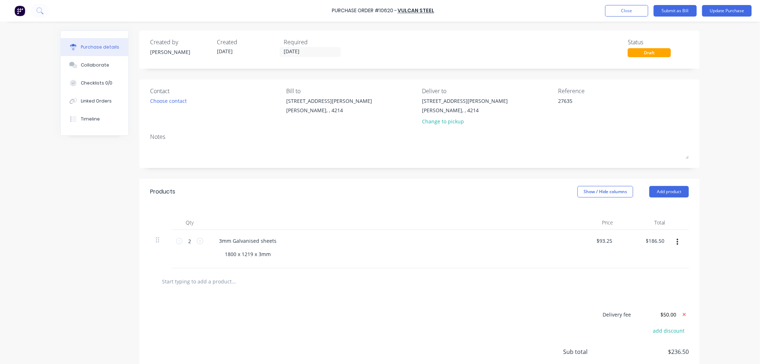
type textarea "27635"
type textarea "x"
type textarea "27635"
click at [570, 135] on div "Notes" at bounding box center [419, 136] width 539 height 9
click at [733, 11] on button "Update Purchase" at bounding box center [727, 10] width 50 height 11
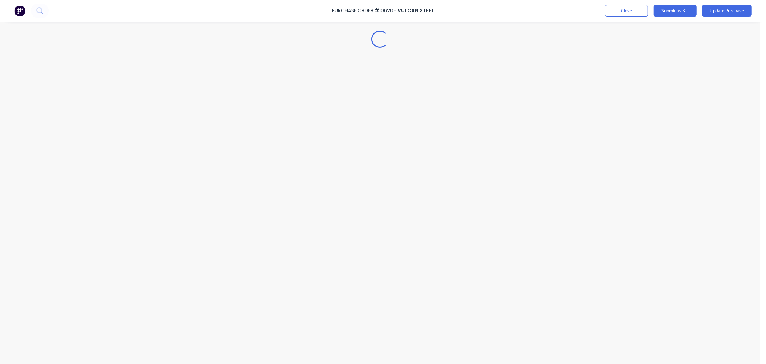
type textarea "x"
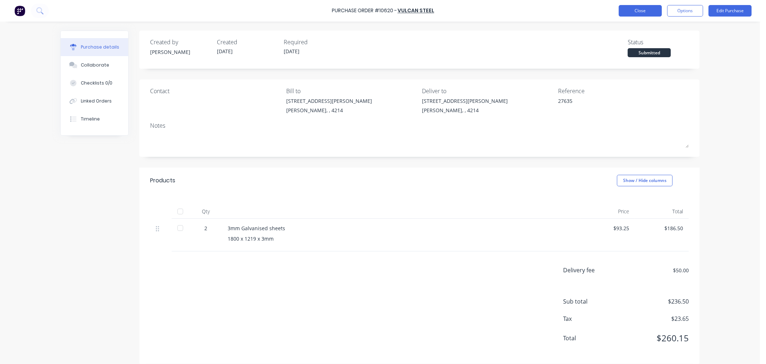
click at [652, 11] on button "Close" at bounding box center [640, 10] width 43 height 11
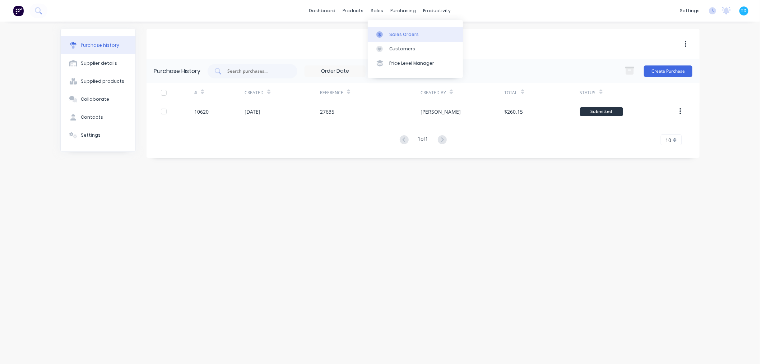
click at [382, 30] on link "Sales Orders" at bounding box center [415, 34] width 95 height 14
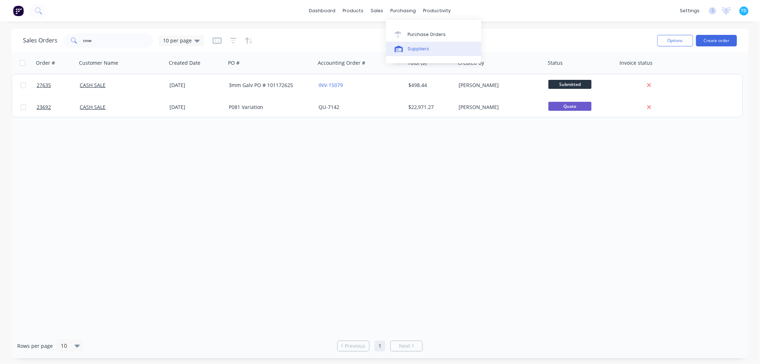
click at [461, 56] on div "Purchase Orders Suppliers" at bounding box center [433, 41] width 95 height 43
drag, startPoint x: 102, startPoint y: 45, endPoint x: 55, endPoint y: 46, distance: 47.1
click at [55, 46] on div "Sales Orders cnw 10 per page" at bounding box center [113, 40] width 181 height 14
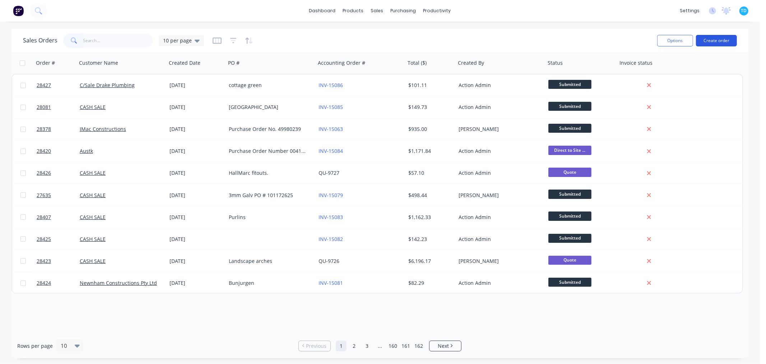
click at [708, 41] on button "Create order" at bounding box center [716, 40] width 41 height 11
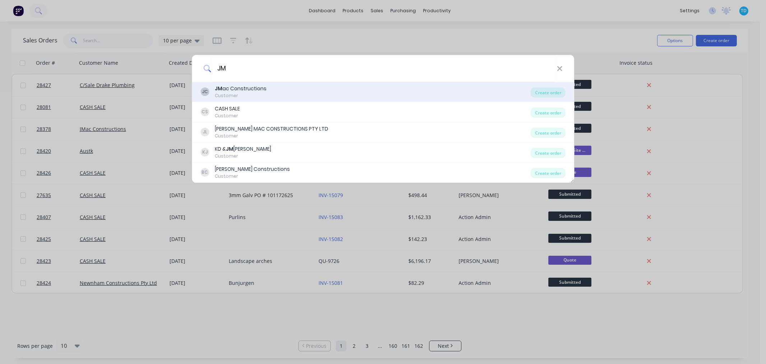
type input "JM"
click at [248, 90] on div "JM ac Constructions" at bounding box center [241, 89] width 52 height 8
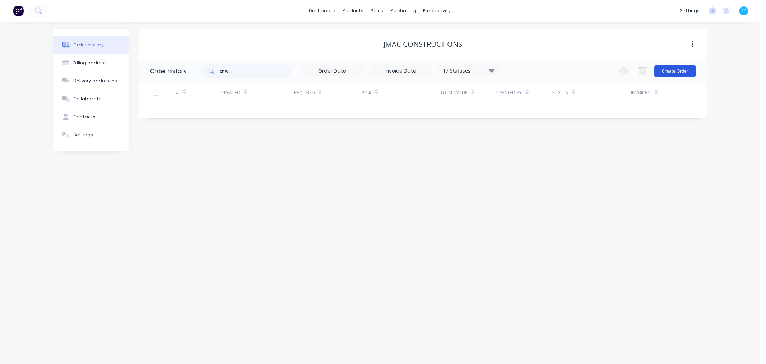
click at [684, 74] on button "Create Order" at bounding box center [675, 70] width 42 height 11
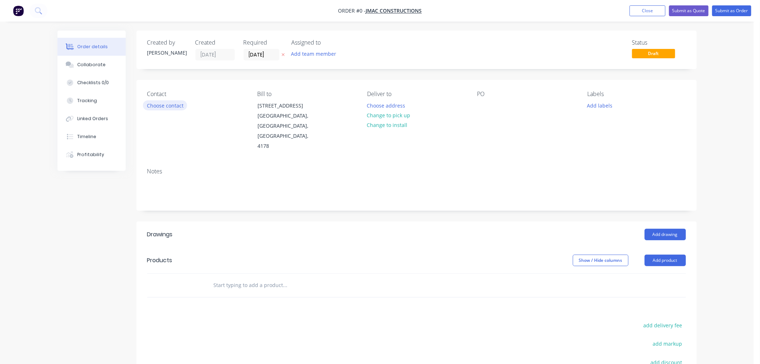
click at [159, 107] on button "Choose contact" at bounding box center [165, 105] width 44 height 10
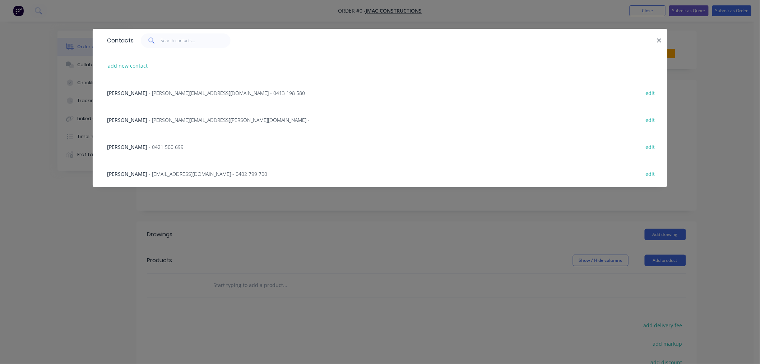
click at [128, 120] on span "[PERSON_NAME]" at bounding box center [127, 119] width 40 height 7
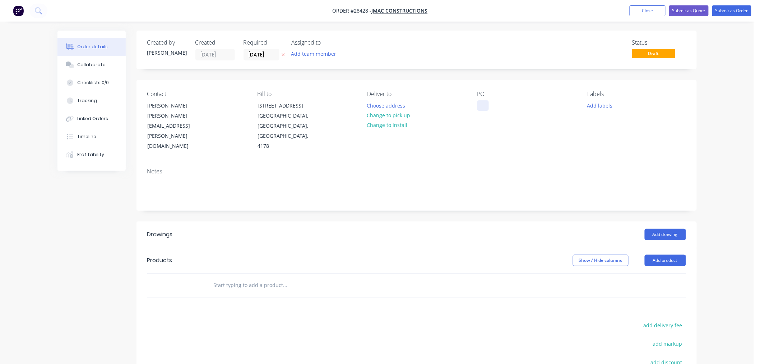
click at [485, 107] on div at bounding box center [482, 105] width 11 height 10
click at [496, 124] on div "PO Sigangae totem" at bounding box center [526, 121] width 98 height 61
click at [494, 106] on div "Sigangae totem" at bounding box center [501, 105] width 49 height 10
click at [487, 150] on div "Contact [PERSON_NAME] [PERSON_NAME][EMAIL_ADDRESS][PERSON_NAME][DOMAIN_NAME] Bi…" at bounding box center [417, 121] width 560 height 82
click at [501, 104] on div "Signgae totem" at bounding box center [500, 105] width 46 height 10
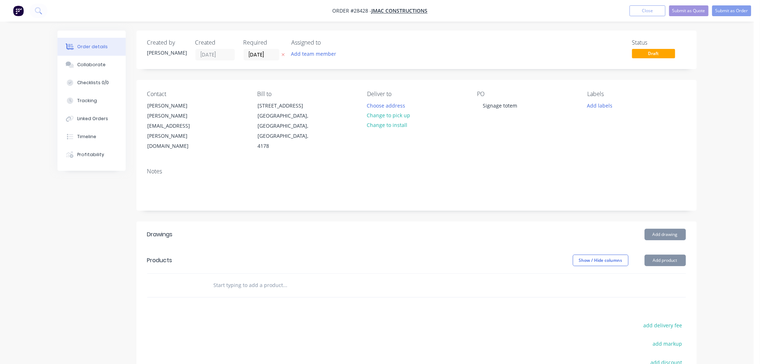
click at [519, 146] on div "Contact [PERSON_NAME] [PERSON_NAME][EMAIL_ADDRESS][PERSON_NAME][DOMAIN_NAME] Bi…" at bounding box center [417, 121] width 560 height 82
click at [669, 254] on button "Add product" at bounding box center [665, 259] width 41 height 11
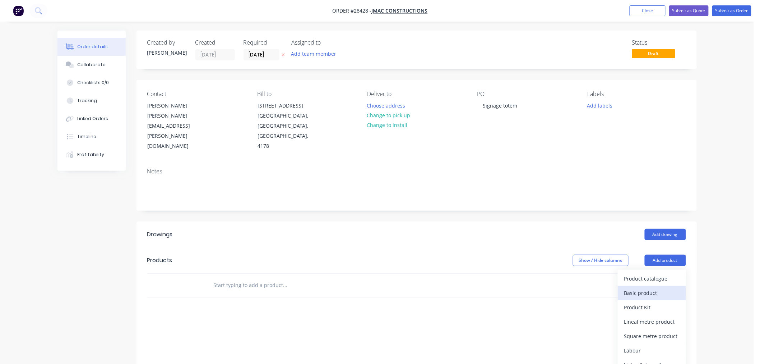
click at [648, 287] on div "Basic product" at bounding box center [651, 292] width 55 height 10
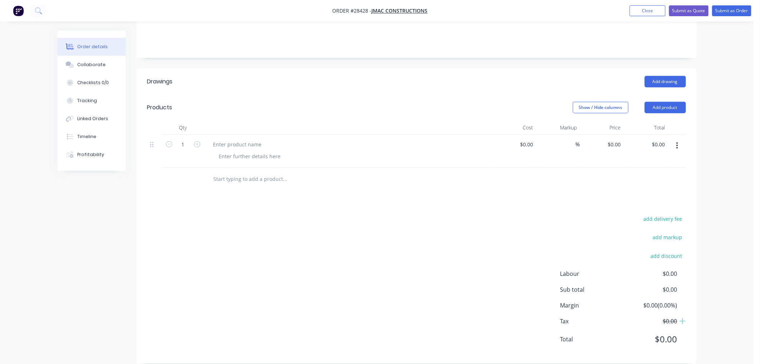
scroll to position [153, 0]
click at [198, 140] on icon "button" at bounding box center [197, 143] width 6 height 6
type input "3"
click at [227, 139] on div at bounding box center [238, 144] width 60 height 10
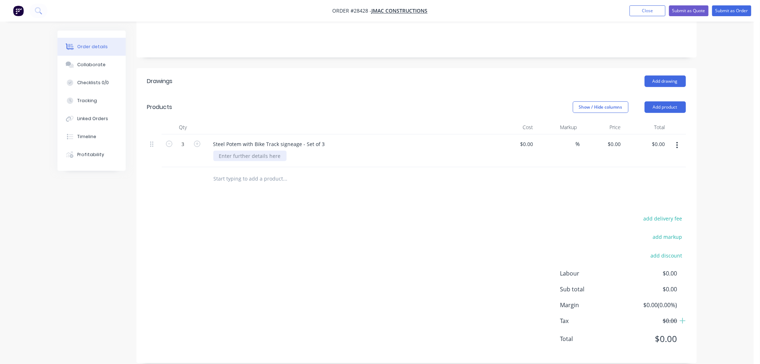
click at [233, 151] on div at bounding box center [249, 156] width 73 height 10
click at [235, 151] on div at bounding box center [249, 156] width 73 height 10
click at [336, 139] on div "Steel Potem with Bike Track signeage - Set of 3" at bounding box center [349, 144] width 282 height 10
click at [330, 139] on div "Steel Potem with Bike Track signeage - Set of 3" at bounding box center [349, 144] width 282 height 10
click at [325, 139] on div "Steel Potem with Bike Track signeage - Set of 3" at bounding box center [269, 144] width 123 height 10
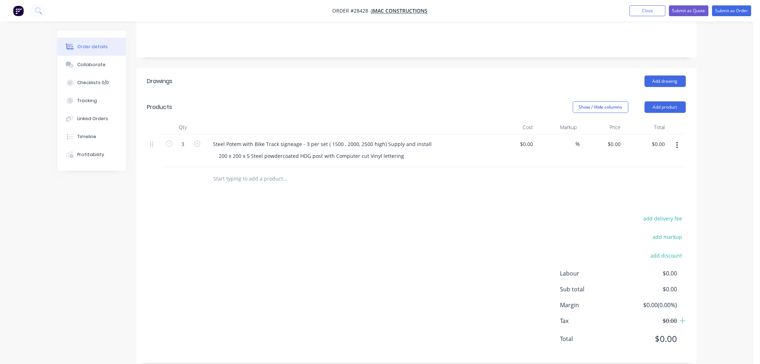
click at [460, 259] on div "add delivery fee add markup add discount Labour $0.00 Sub total $0.00 Margin $0…" at bounding box center [416, 282] width 539 height 139
click at [403, 151] on div "200 x 200 x 5 Steel powdercoated HDG post with Computer cut Vinyl lettering" at bounding box center [311, 156] width 197 height 10
click at [424, 218] on div "add delivery fee add markup add discount Labour $0.00 Sub total $0.00 Margin $0…" at bounding box center [416, 282] width 539 height 139
click at [534, 139] on input at bounding box center [527, 144] width 17 height 10
type input "$3,956.20"
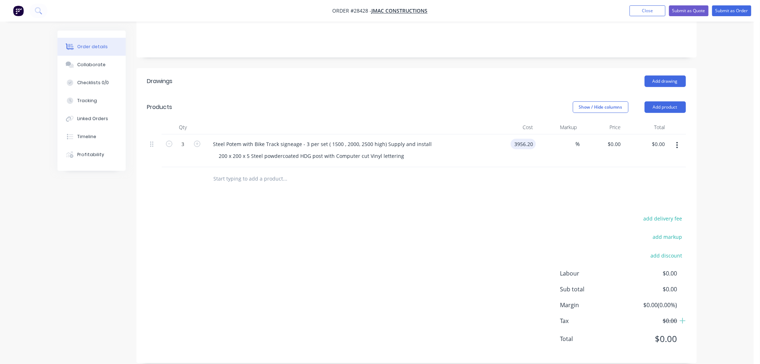
type input "$3,956.20"
type input "$11,868.60"
click at [601, 194] on div "Drawings Add drawing Products Show / Hide columns Add product Qty Cost Markup P…" at bounding box center [417, 215] width 560 height 295
click at [574, 139] on input at bounding box center [572, 144] width 8 height 10
type input "50"
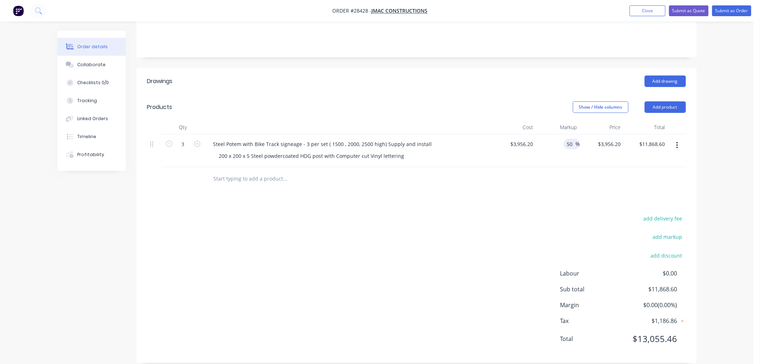
type input "$5,934.30"
type input "$17,802.90"
click at [578, 171] on div at bounding box center [416, 178] width 539 height 23
click at [570, 139] on input "50" at bounding box center [570, 144] width 9 height 10
type input "40"
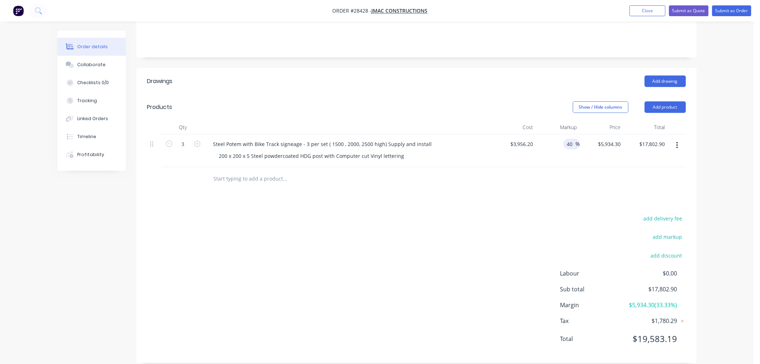
type input "$5,538.68"
type input "$16,616.04"
click at [539, 213] on div "add delivery fee add markup add discount Labour $0.00 Sub total $17,802.90 Marg…" at bounding box center [416, 282] width 539 height 139
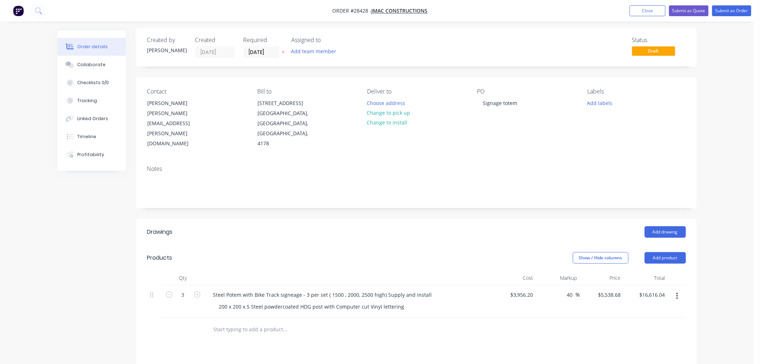
scroll to position [0, 0]
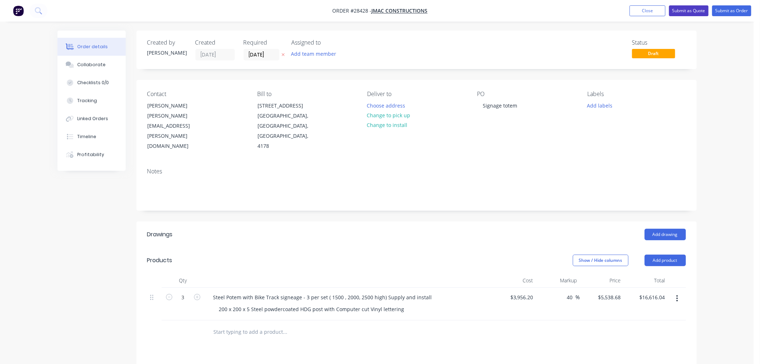
click at [695, 8] on button "Submit as Quote" at bounding box center [689, 10] width 40 height 11
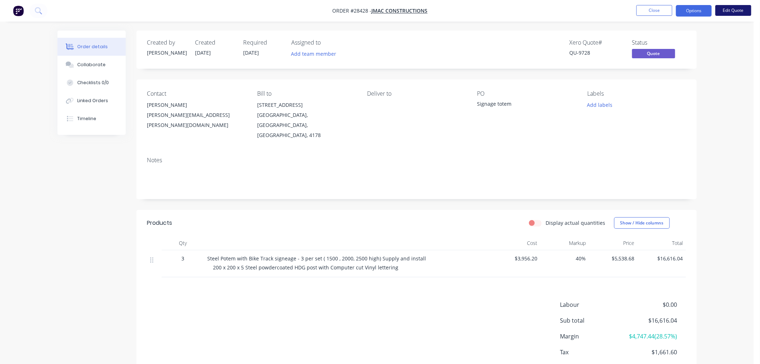
click at [742, 10] on button "Edit Quote" at bounding box center [734, 10] width 36 height 11
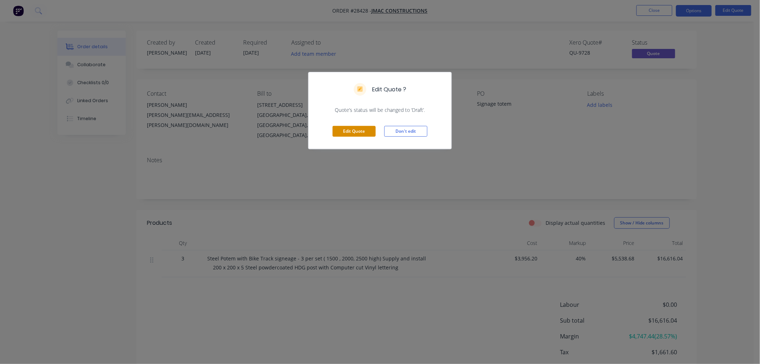
click at [353, 132] on button "Edit Quote" at bounding box center [354, 131] width 43 height 11
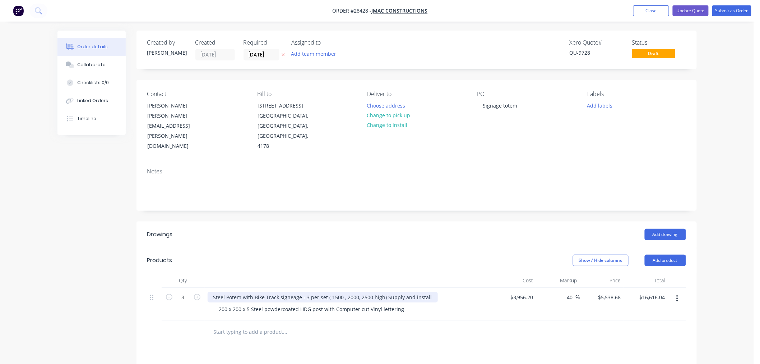
click at [230, 292] on div "Steel Potem with Bike Track signeage - 3 per set ( 1500 , 2000, 2500 high) Supp…" at bounding box center [323, 297] width 230 height 10
click at [312, 333] on div at bounding box center [334, 331] width 259 height 23
click at [291, 292] on div "Steel Totem with Bike Track signeage - 3 per set ( 1500 , 2000, 2500 high) Supp…" at bounding box center [323, 297] width 230 height 10
click at [685, 12] on button "Update Quote" at bounding box center [691, 10] width 36 height 11
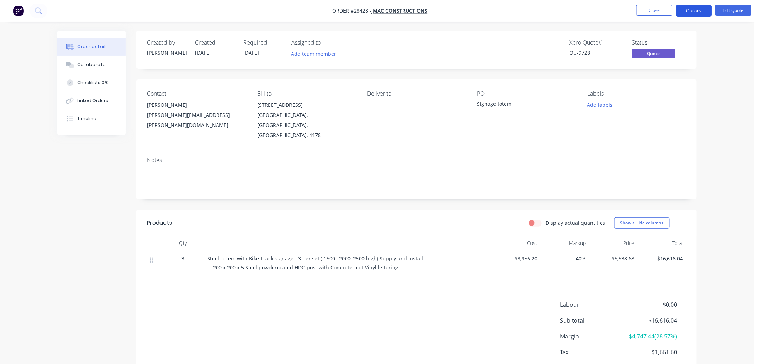
click at [699, 7] on button "Options" at bounding box center [694, 10] width 36 height 11
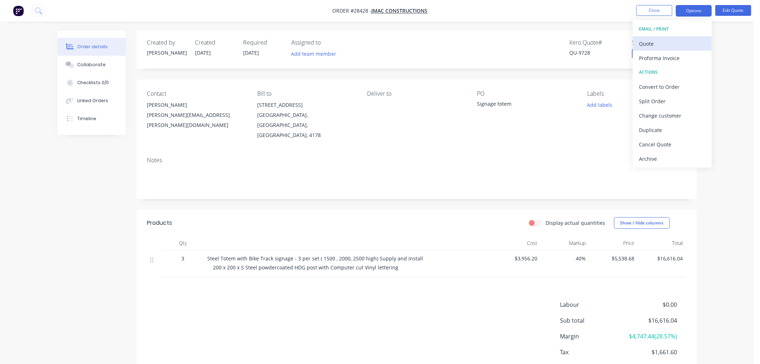
click at [672, 41] on div "Quote" at bounding box center [672, 43] width 66 height 10
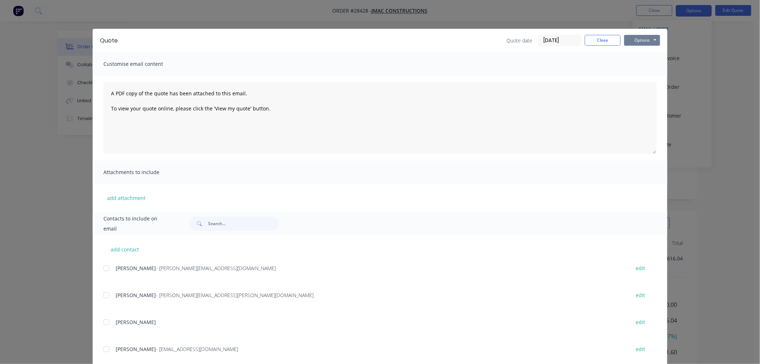
click at [650, 42] on button "Options" at bounding box center [642, 40] width 36 height 11
click at [642, 63] on button "Print" at bounding box center [647, 65] width 46 height 12
click at [604, 41] on button "Close" at bounding box center [603, 40] width 36 height 11
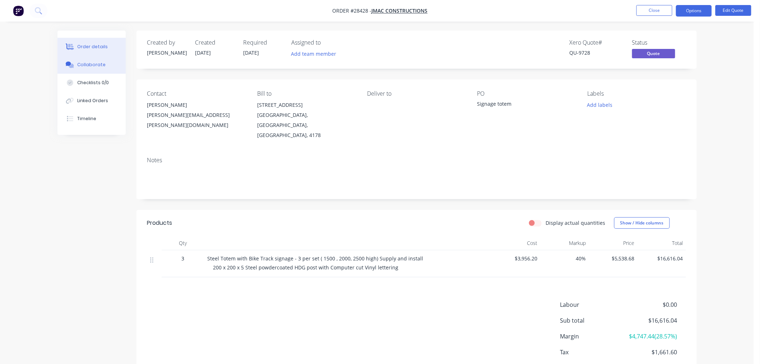
click at [97, 67] on div "Collaborate" at bounding box center [91, 64] width 28 height 6
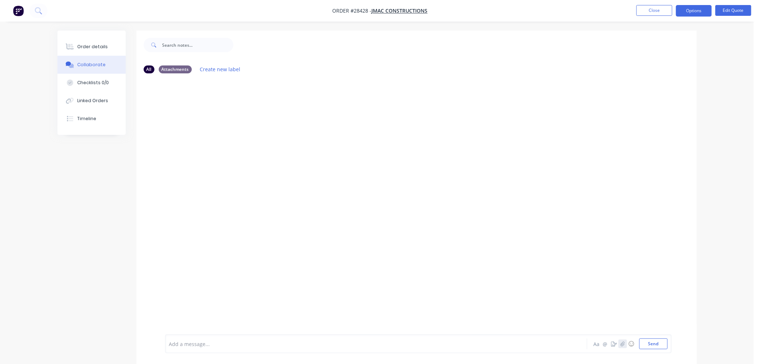
click at [623, 343] on icon "button" at bounding box center [622, 343] width 4 height 5
click at [646, 346] on button "Send" at bounding box center [653, 343] width 28 height 11
click at [620, 343] on icon "button" at bounding box center [622, 343] width 4 height 5
click at [654, 346] on button "Send" at bounding box center [653, 343] width 28 height 11
click at [99, 48] on div "Order details" at bounding box center [92, 46] width 31 height 6
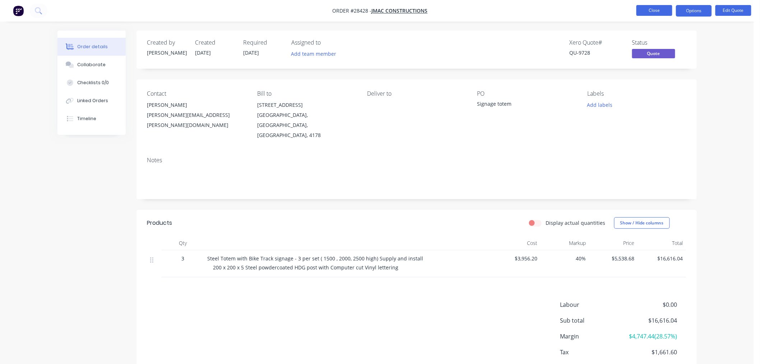
click at [655, 15] on button "Close" at bounding box center [655, 10] width 36 height 11
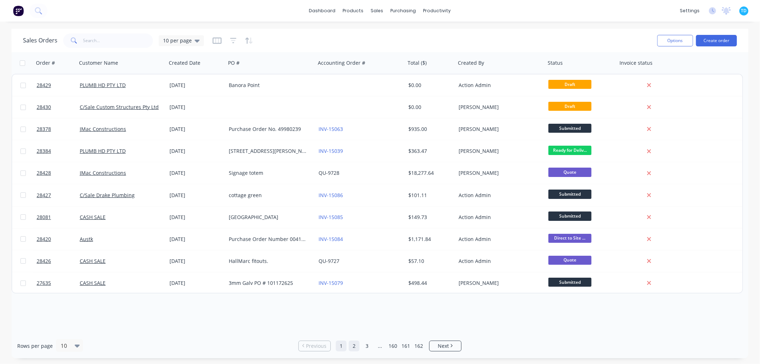
click at [353, 346] on link "2" at bounding box center [354, 345] width 11 height 11
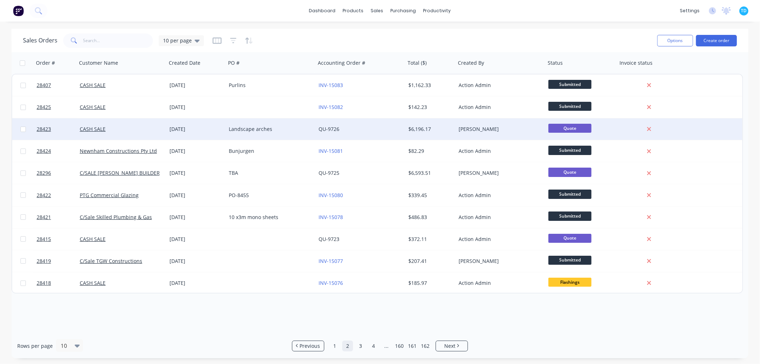
click at [256, 128] on div "Landscape arches" at bounding box center [269, 128] width 80 height 7
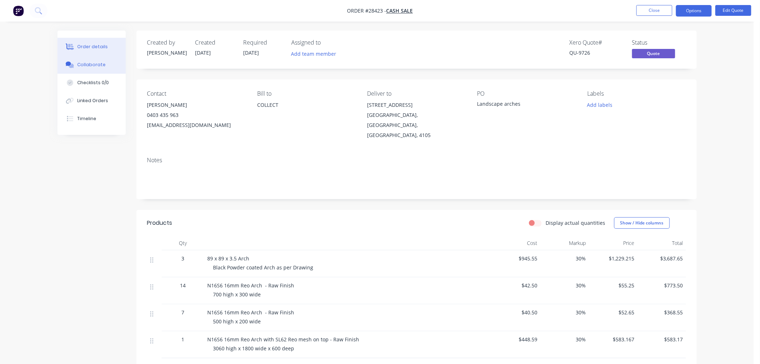
click at [108, 63] on button "Collaborate" at bounding box center [91, 65] width 68 height 18
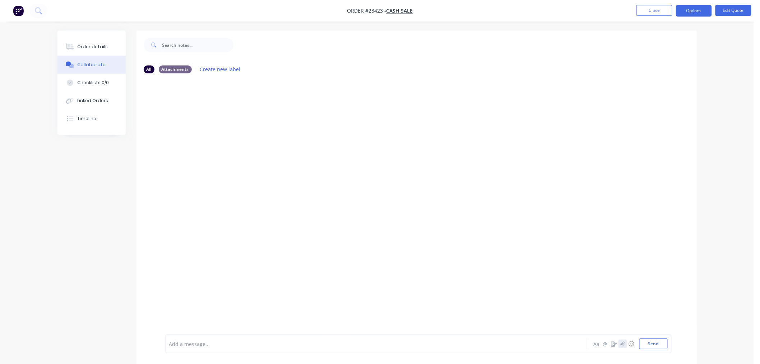
click at [624, 341] on icon "button" at bounding box center [622, 343] width 4 height 5
click at [651, 342] on button "Send" at bounding box center [653, 343] width 28 height 11
click at [98, 47] on div "Order details" at bounding box center [92, 46] width 31 height 6
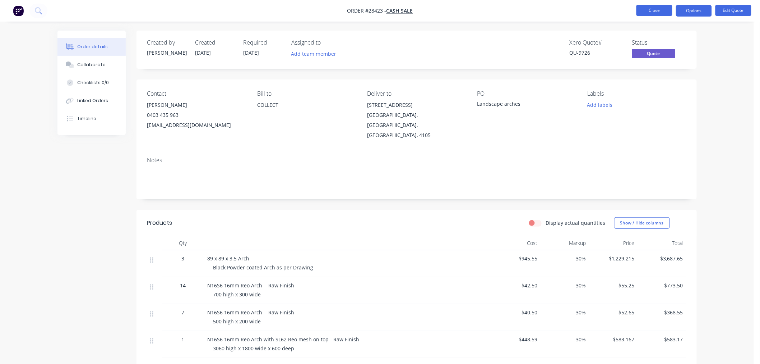
click at [661, 12] on button "Close" at bounding box center [655, 10] width 36 height 11
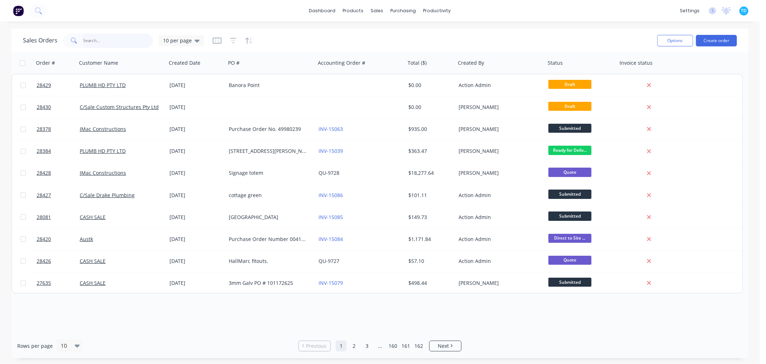
click at [124, 46] on input "text" at bounding box center [118, 40] width 70 height 14
type input "cat enclosures"
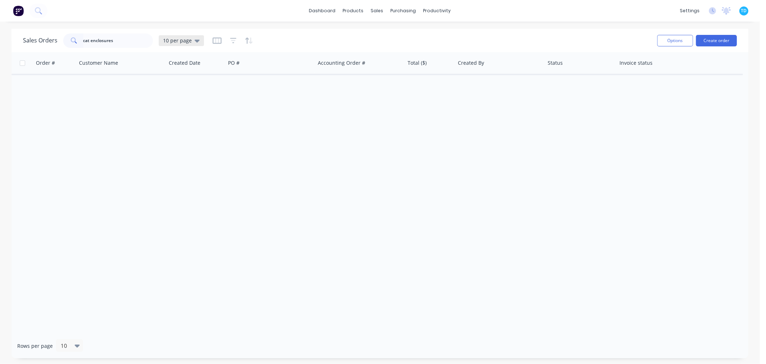
click at [190, 40] on div "10 per page" at bounding box center [181, 40] width 37 height 6
click at [188, 134] on button "Archive" at bounding box center [202, 130] width 82 height 8
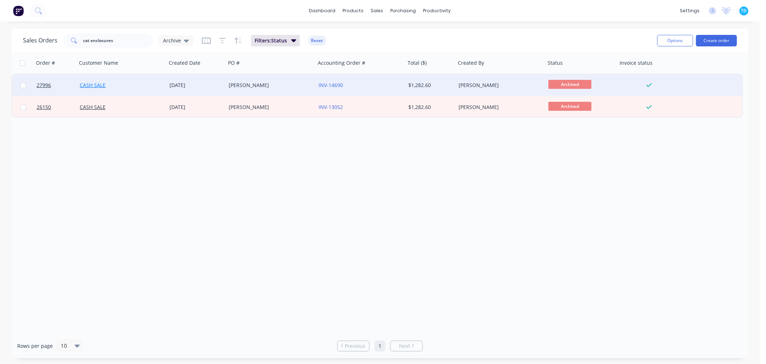
click at [97, 83] on link "CASH SALE" at bounding box center [93, 85] width 26 height 7
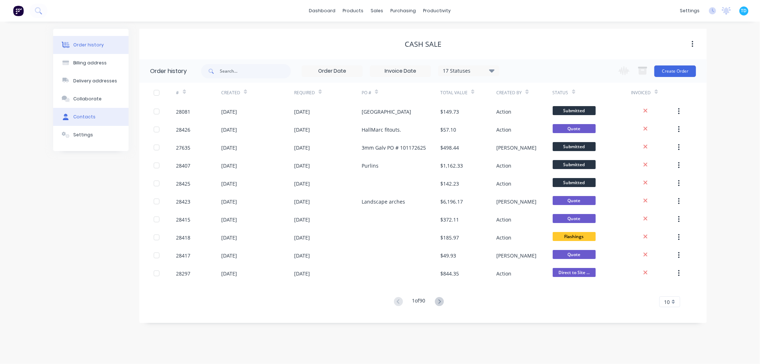
click at [87, 119] on div "Contacts" at bounding box center [84, 117] width 22 height 6
click at [85, 117] on div "Contacts" at bounding box center [84, 117] width 22 height 6
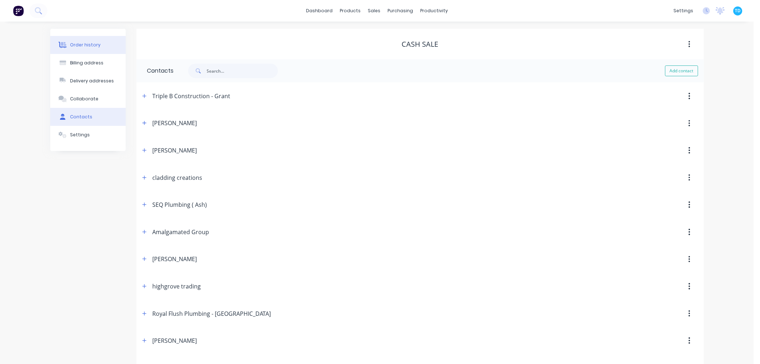
click at [100, 44] on button "Order history" at bounding box center [87, 45] width 75 height 18
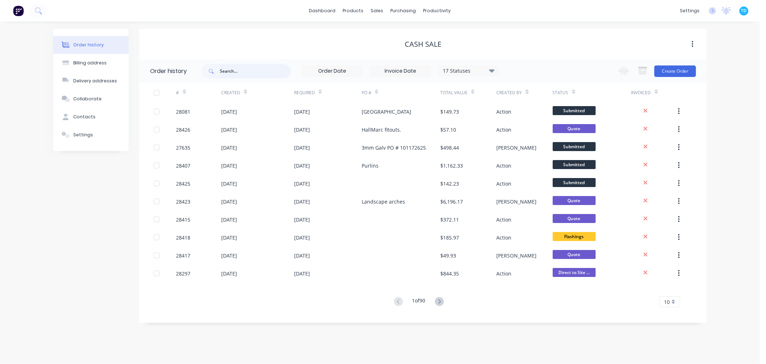
click at [237, 70] on input "text" at bounding box center [255, 71] width 71 height 14
type input "cat enclosures"
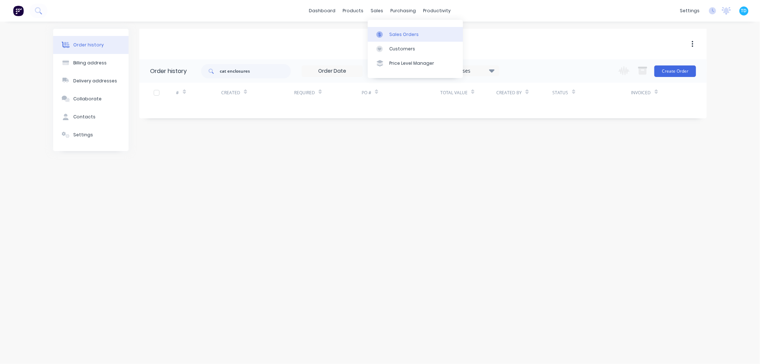
click at [388, 33] on link "Sales Orders" at bounding box center [415, 34] width 95 height 14
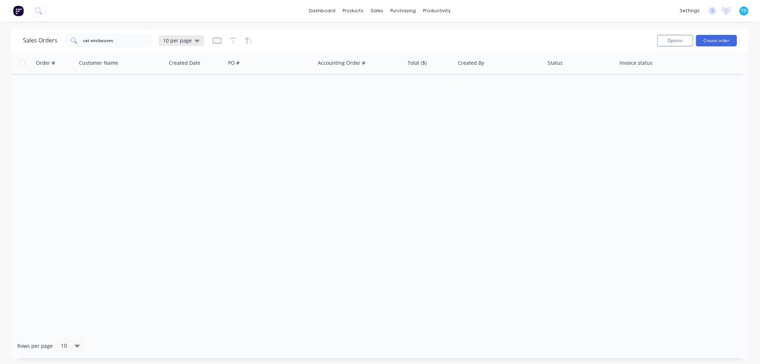
click at [200, 41] on div "10 per page" at bounding box center [181, 40] width 45 height 11
click at [185, 128] on button "Archive" at bounding box center [202, 130] width 82 height 8
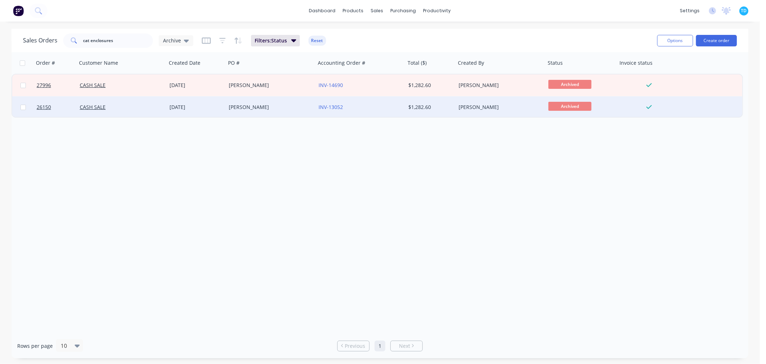
click at [186, 106] on div "[DATE]" at bounding box center [197, 106] width 54 height 7
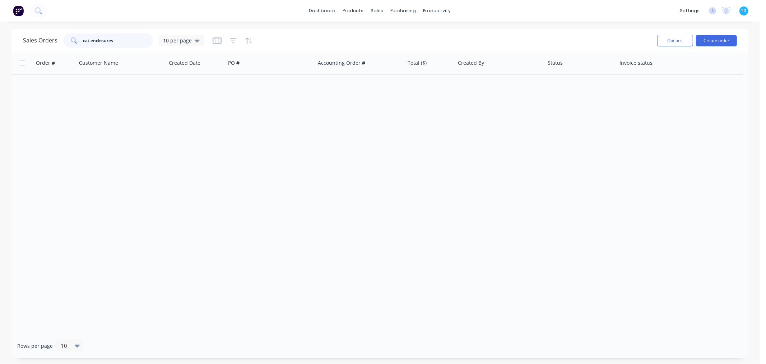
drag, startPoint x: 122, startPoint y: 45, endPoint x: 72, endPoint y: 42, distance: 50.0
click at [72, 43] on div "cat enclosures" at bounding box center [108, 40] width 90 height 14
type input "coda"
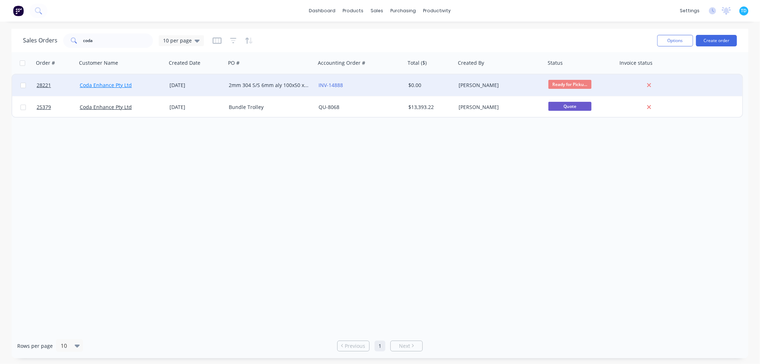
click at [129, 83] on link "Coda Enhance Pty Ltd" at bounding box center [106, 85] width 52 height 7
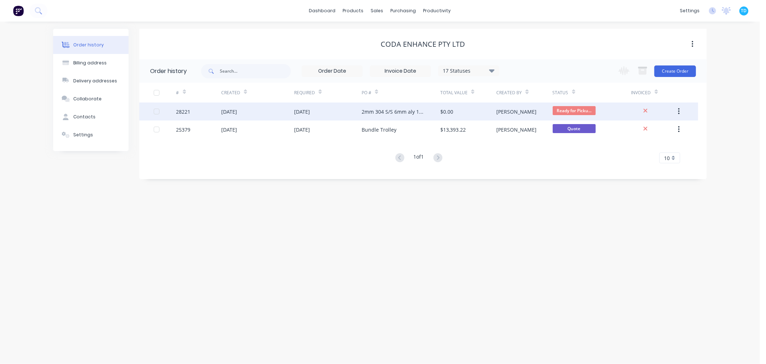
click at [237, 115] on div "[DATE]" at bounding box center [229, 112] width 16 height 8
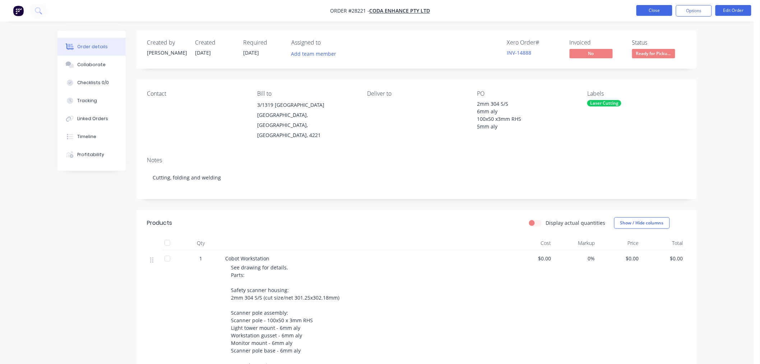
click at [647, 10] on button "Close" at bounding box center [655, 10] width 36 height 11
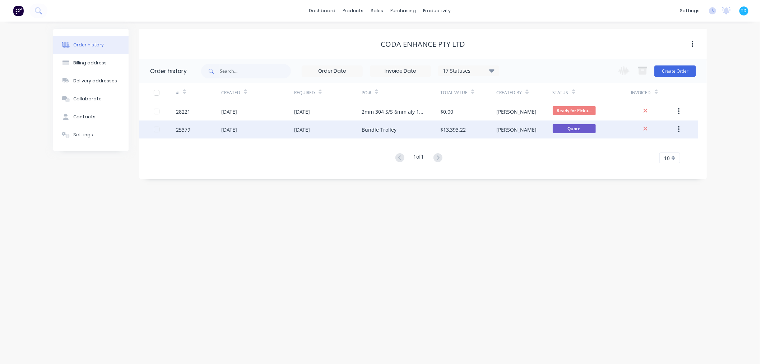
click at [336, 130] on div "[DATE]" at bounding box center [328, 129] width 68 height 18
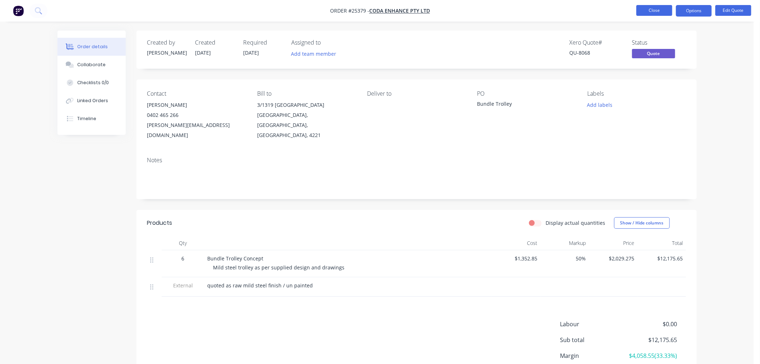
click at [656, 13] on button "Close" at bounding box center [655, 10] width 36 height 11
